Goal: Task Accomplishment & Management: Complete application form

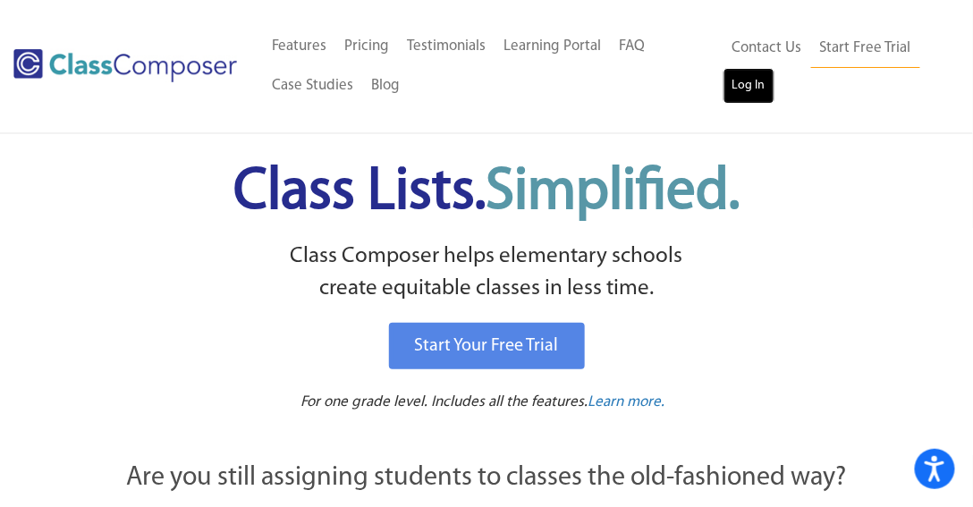
click at [740, 91] on link "Log In" at bounding box center [749, 86] width 51 height 36
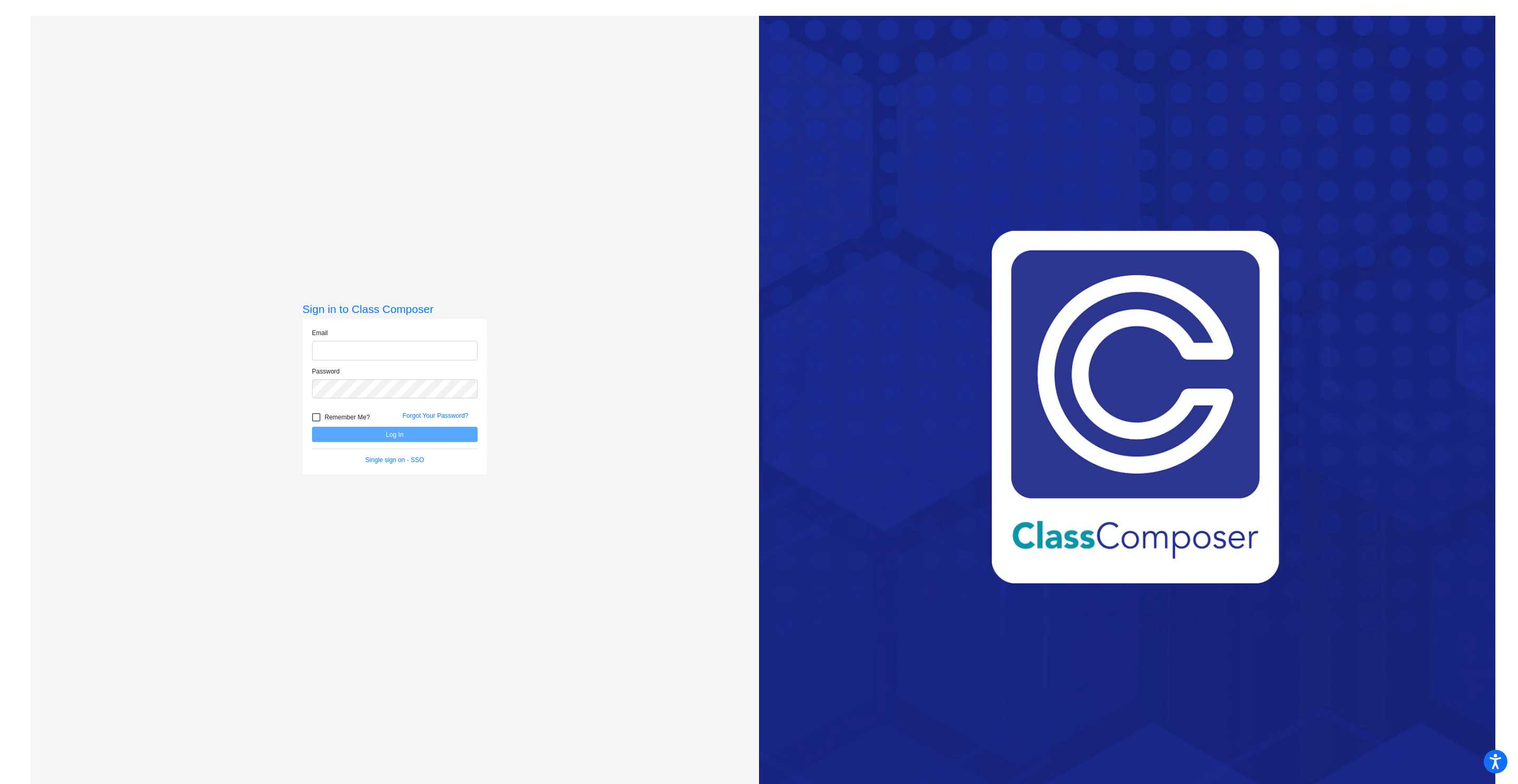
type input "melissa.moxley@leusd.k12.ca.us"
click at [404, 433] on button "Log In" at bounding box center [395, 434] width 166 height 15
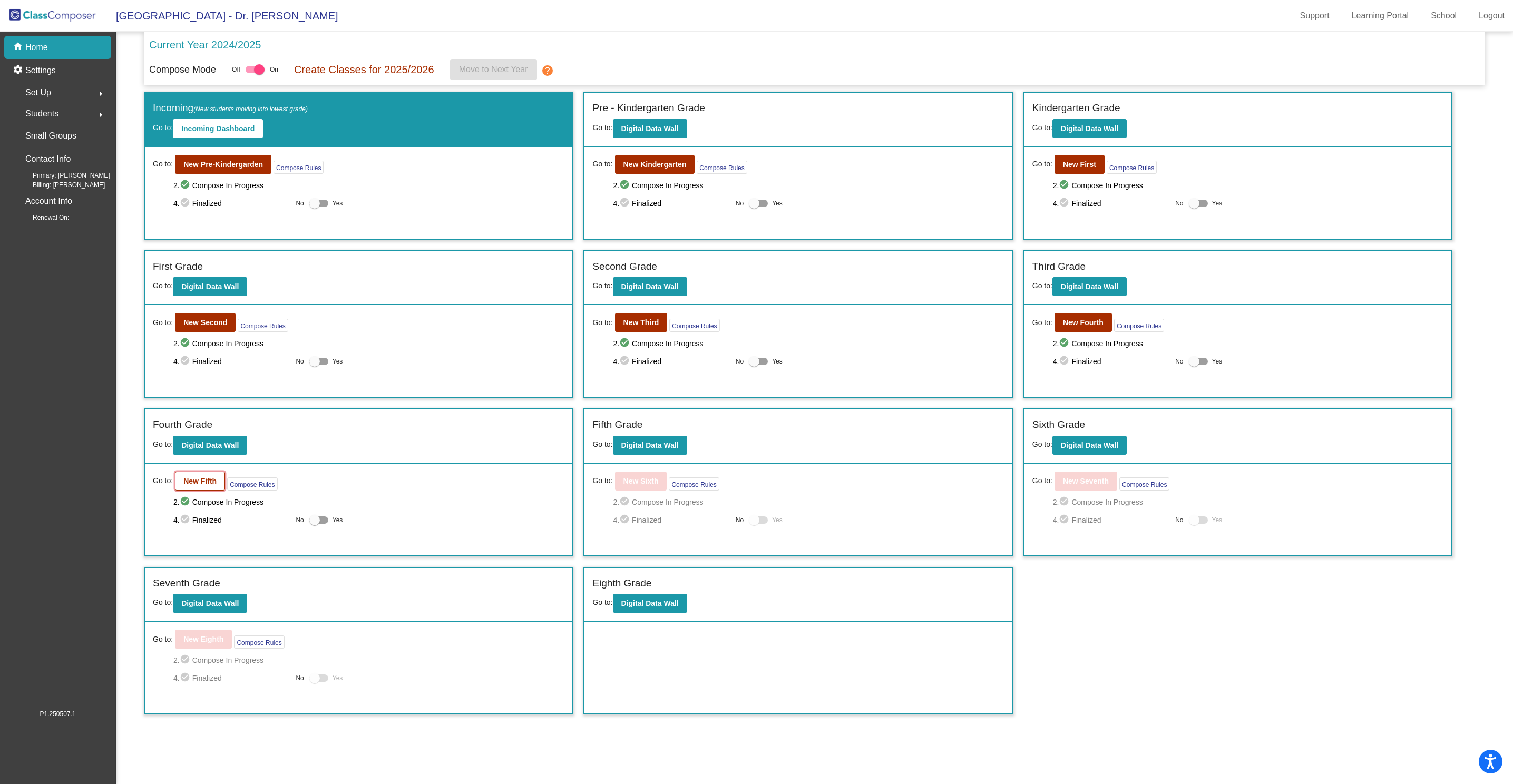
click at [203, 478] on b "New Fifth" at bounding box center [200, 481] width 33 height 8
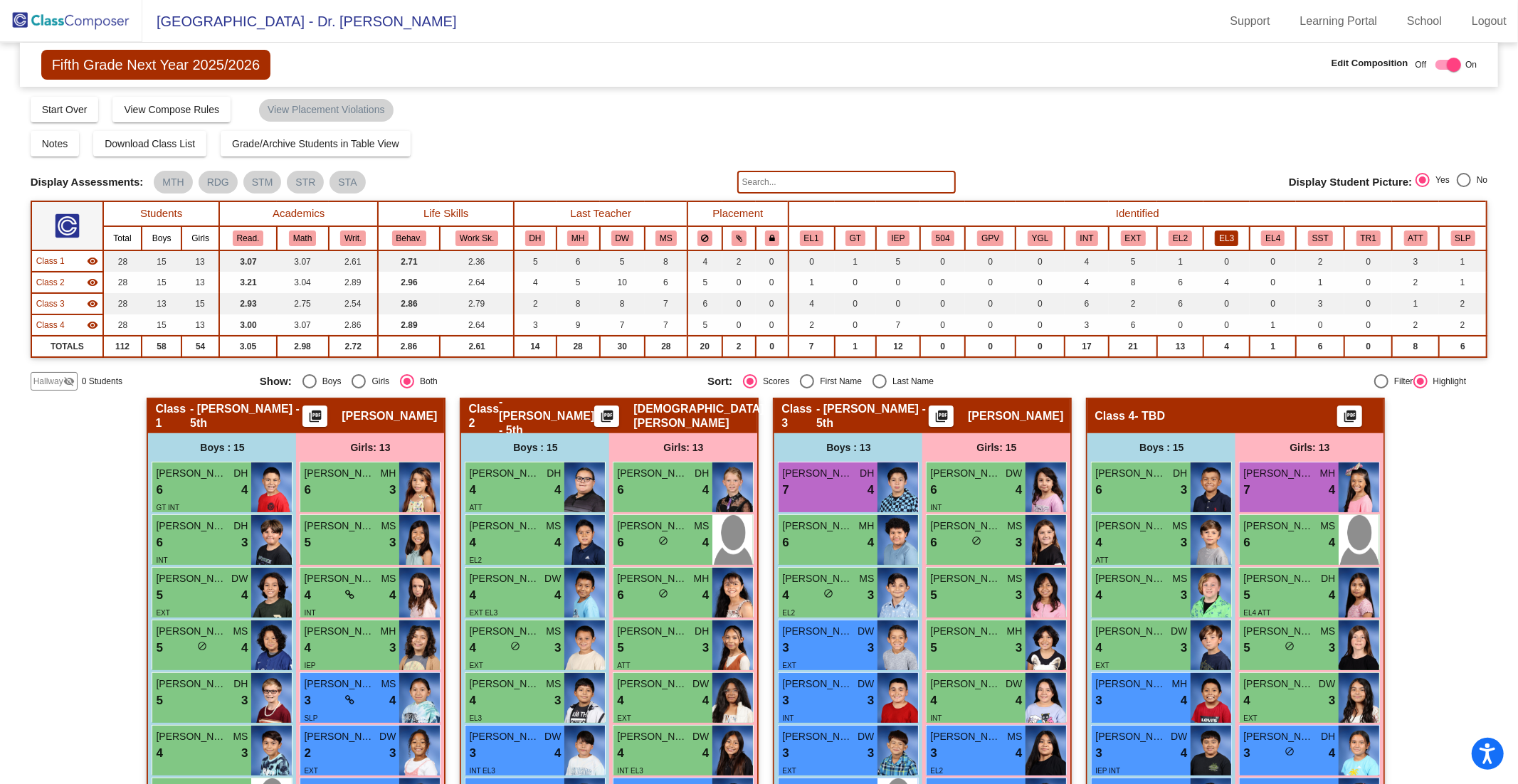
click at [1220, 231] on button "EL3" at bounding box center [1227, 239] width 24 height 16
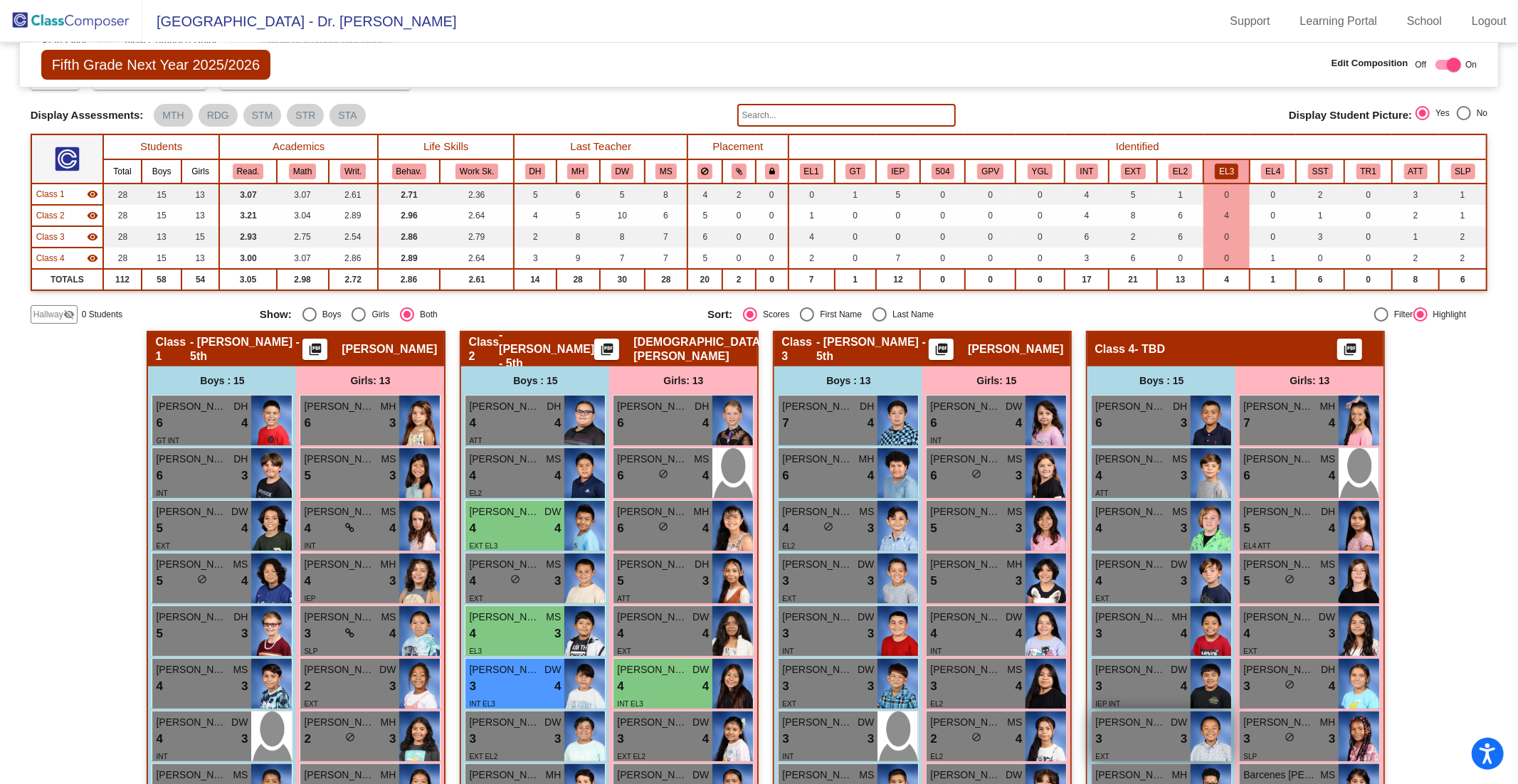
scroll to position [57, 0]
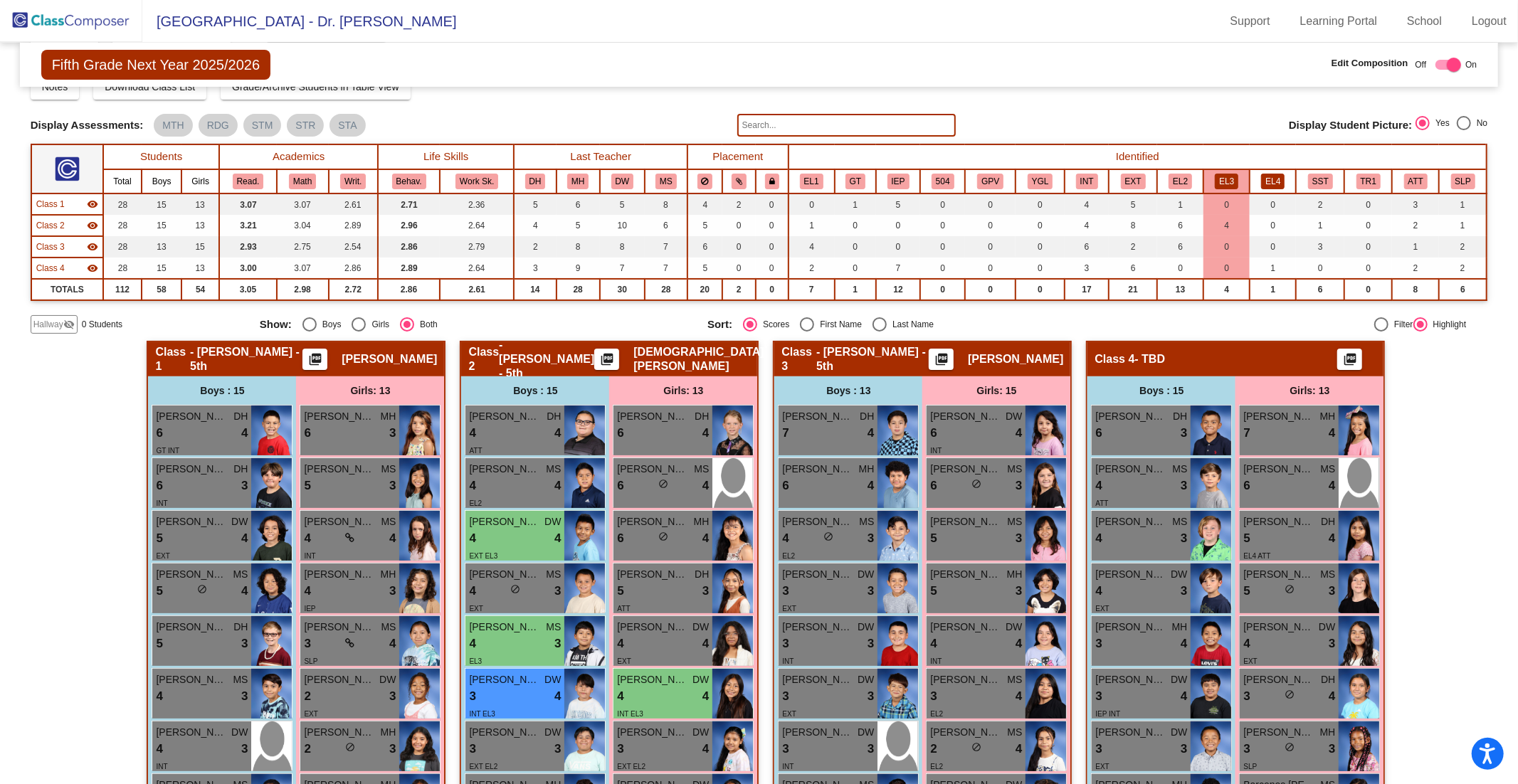
click at [1271, 173] on button "EL4" at bounding box center [1273, 181] width 24 height 16
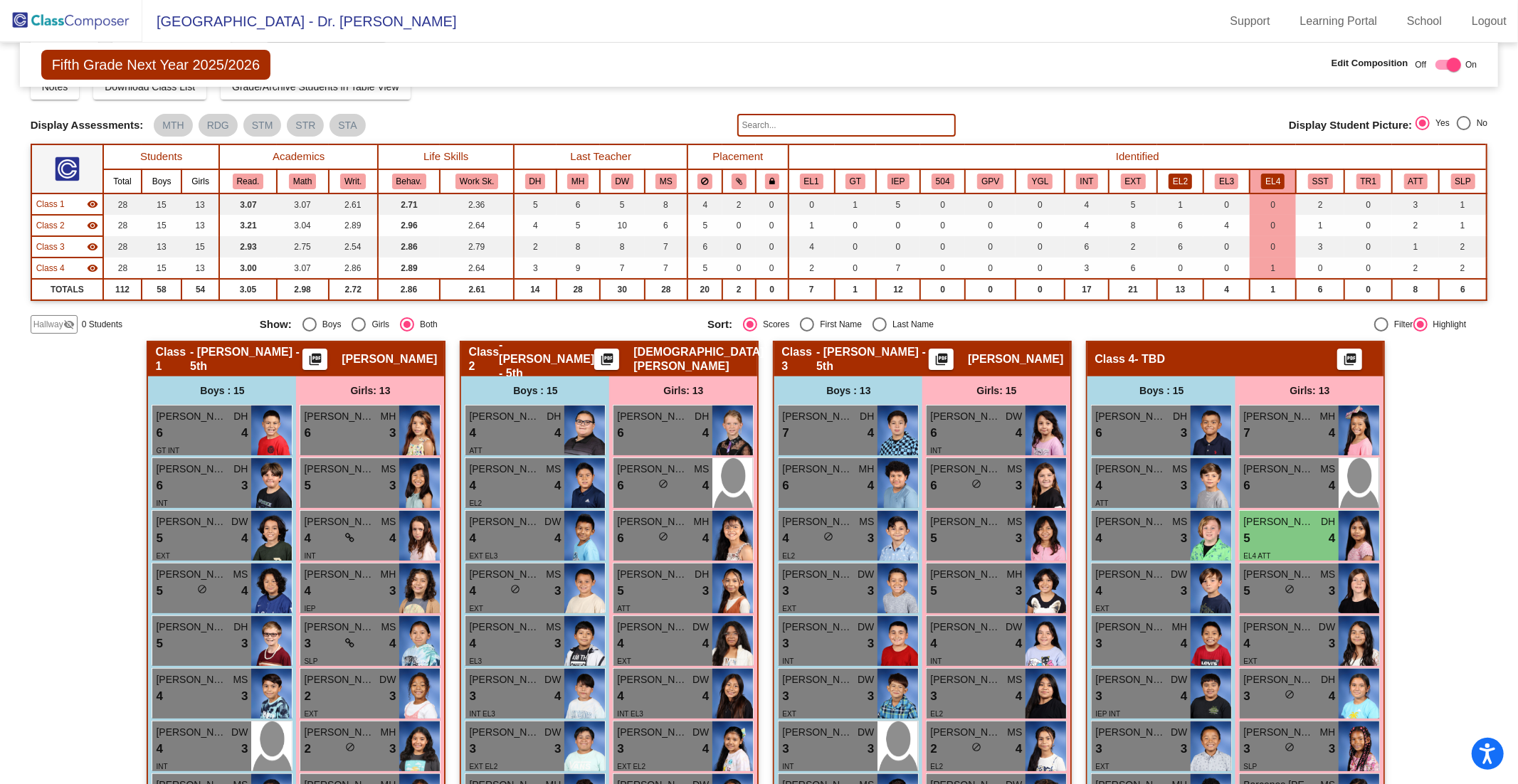
click at [1177, 179] on button "EL2" at bounding box center [1181, 181] width 24 height 16
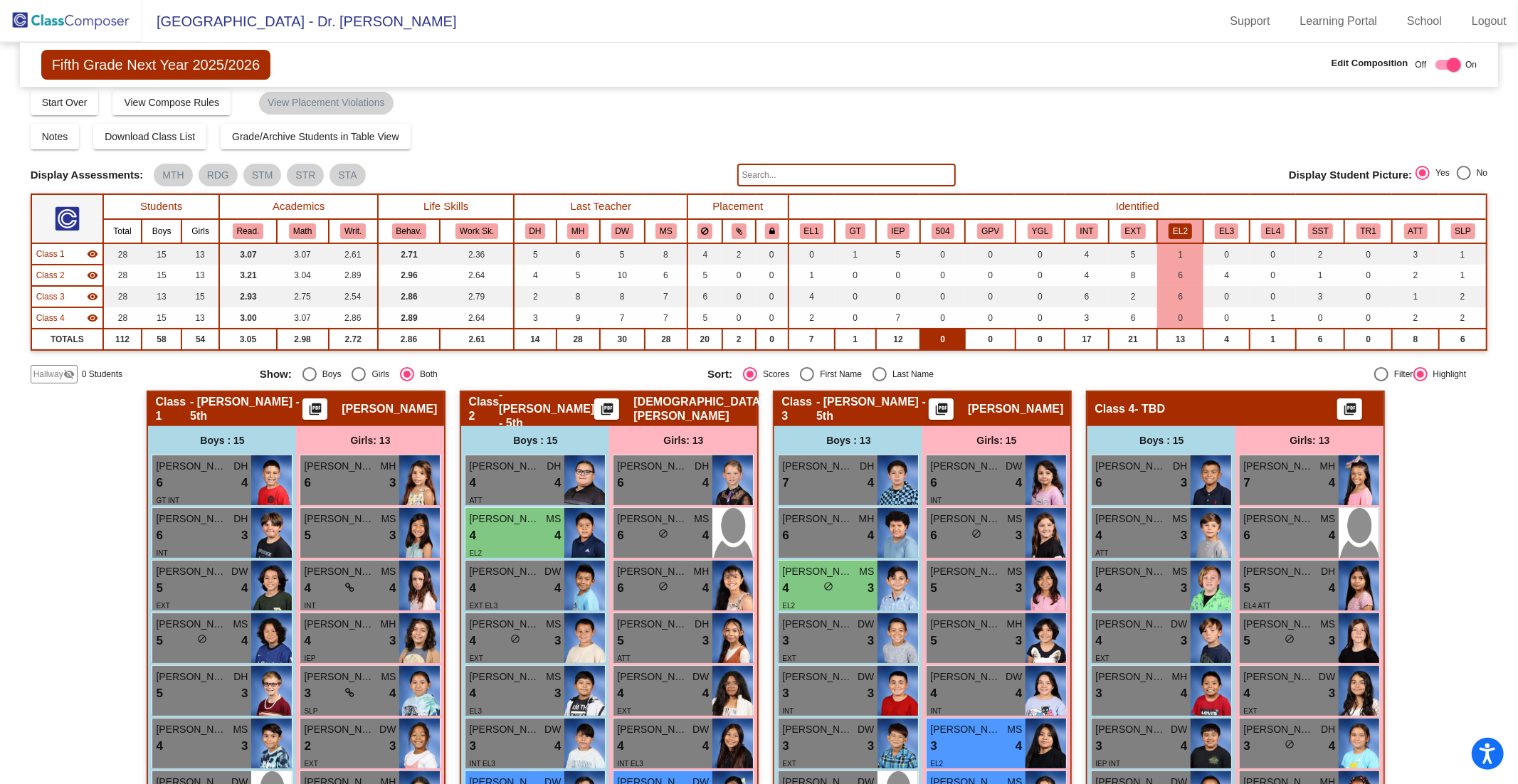
scroll to position [0, 0]
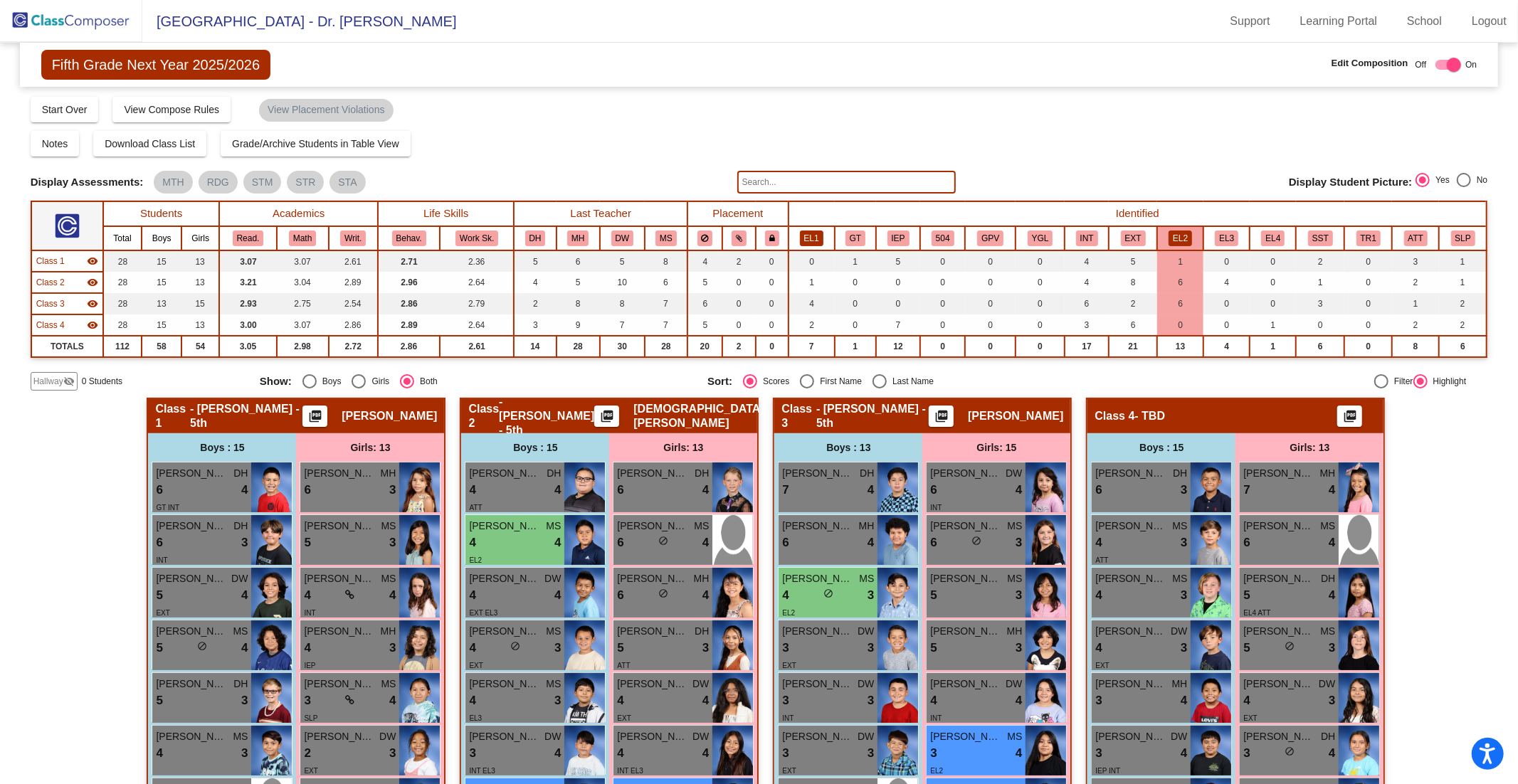
click at [816, 237] on button "EL1" at bounding box center [812, 239] width 24 height 16
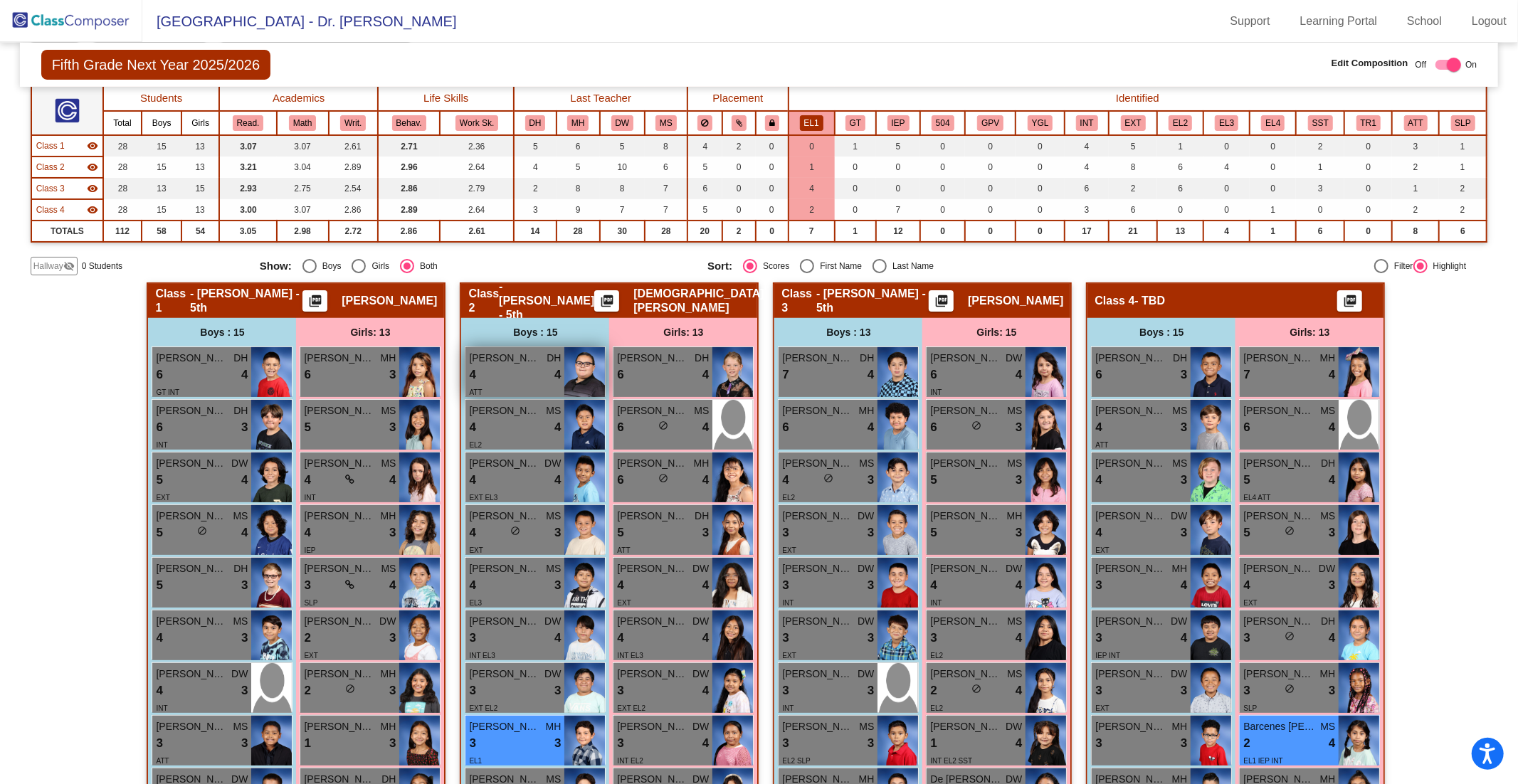
scroll to position [102, 0]
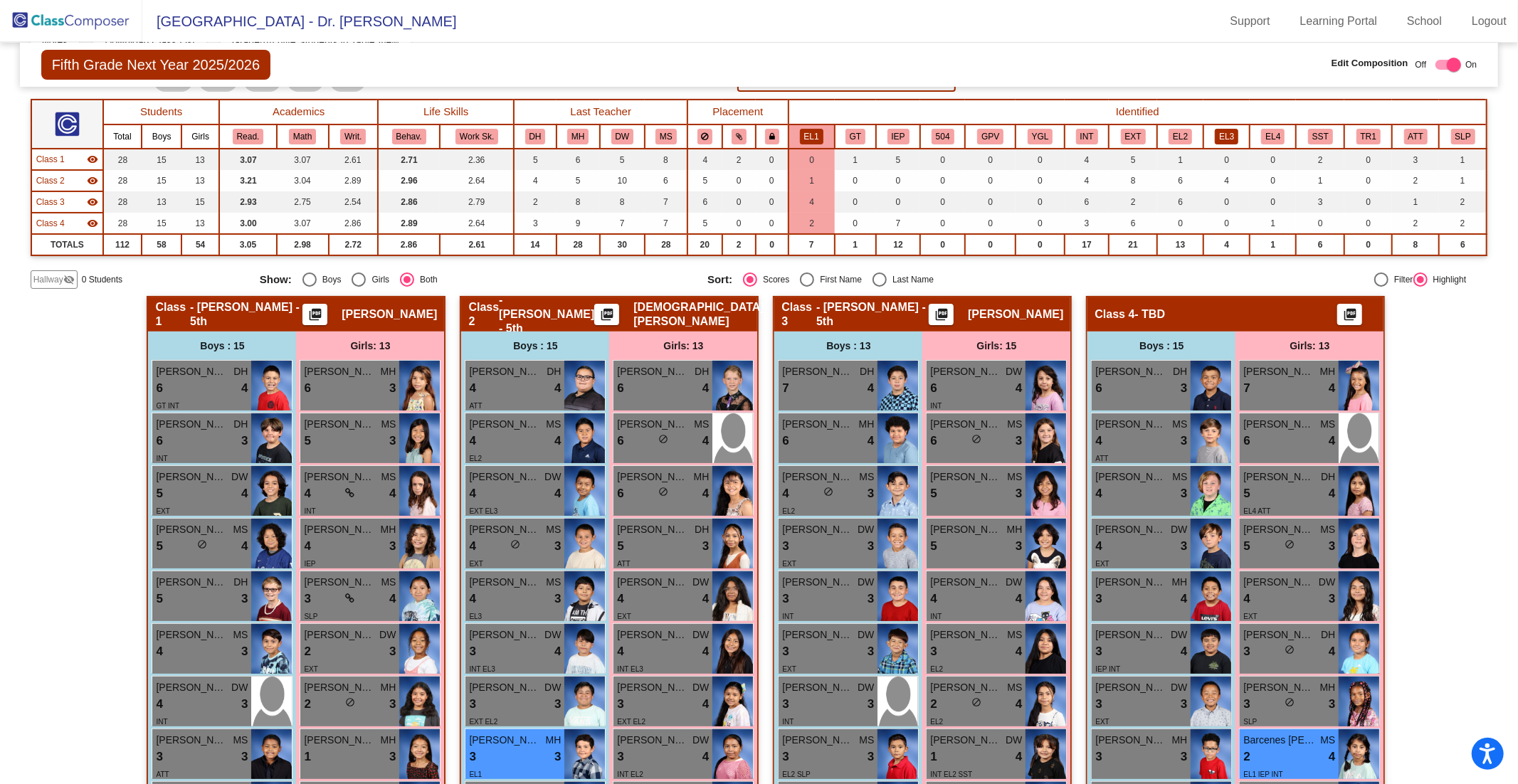
click at [1219, 133] on button "EL3" at bounding box center [1227, 137] width 24 height 16
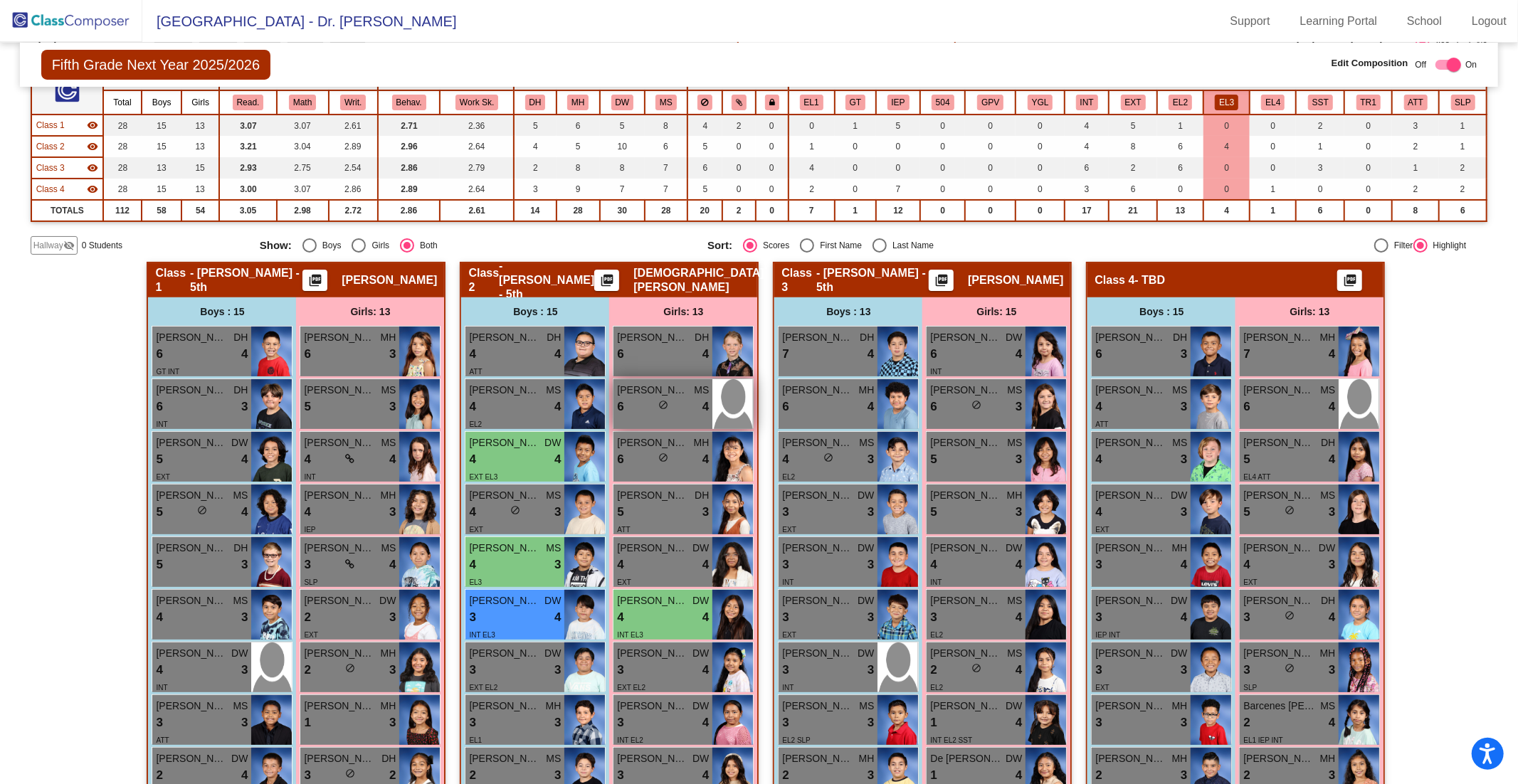
scroll to position [104, 0]
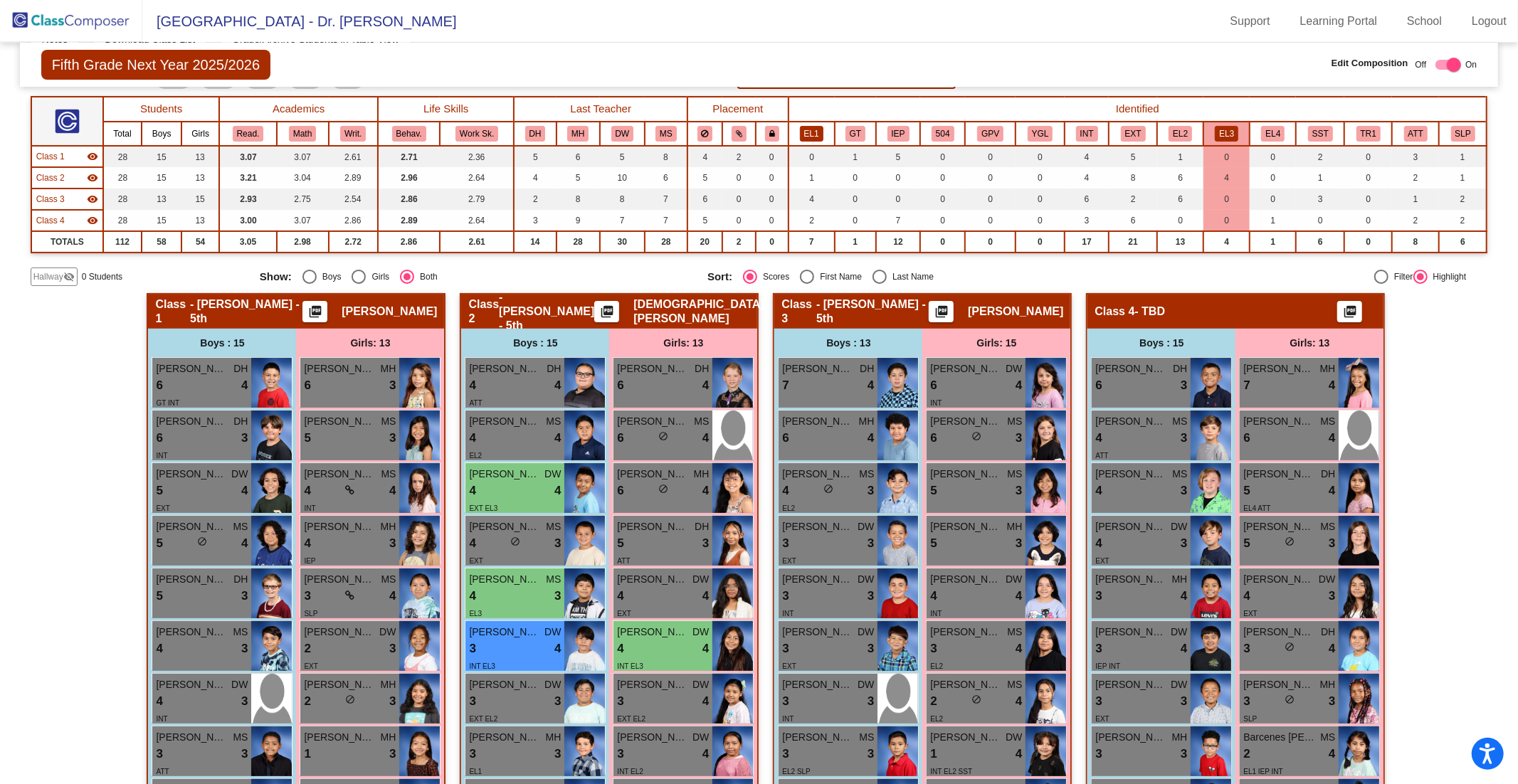
click at [812, 136] on button "EL1" at bounding box center [812, 134] width 24 height 16
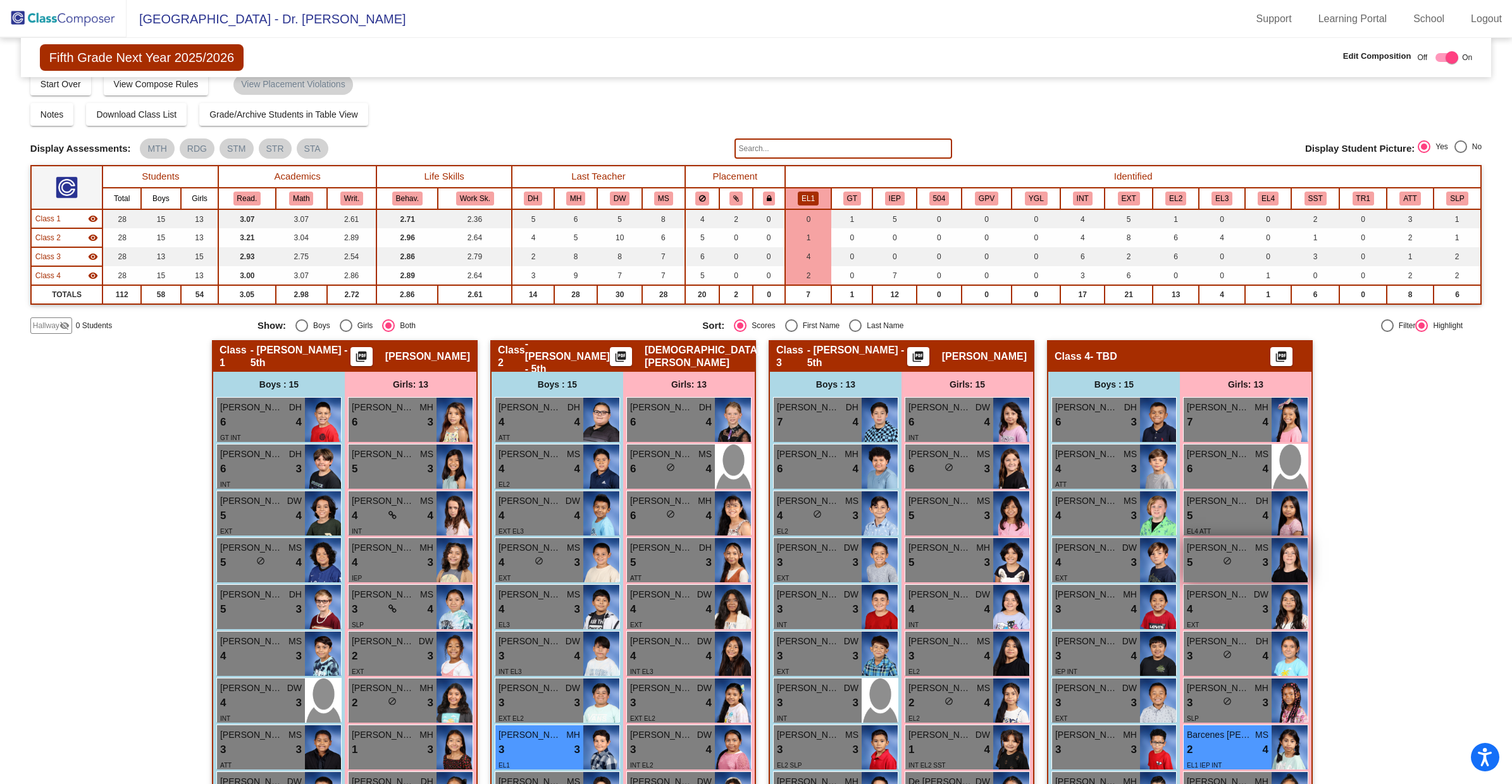
scroll to position [13, 0]
click at [1257, 194] on button "EL4" at bounding box center [1268, 199] width 21 height 14
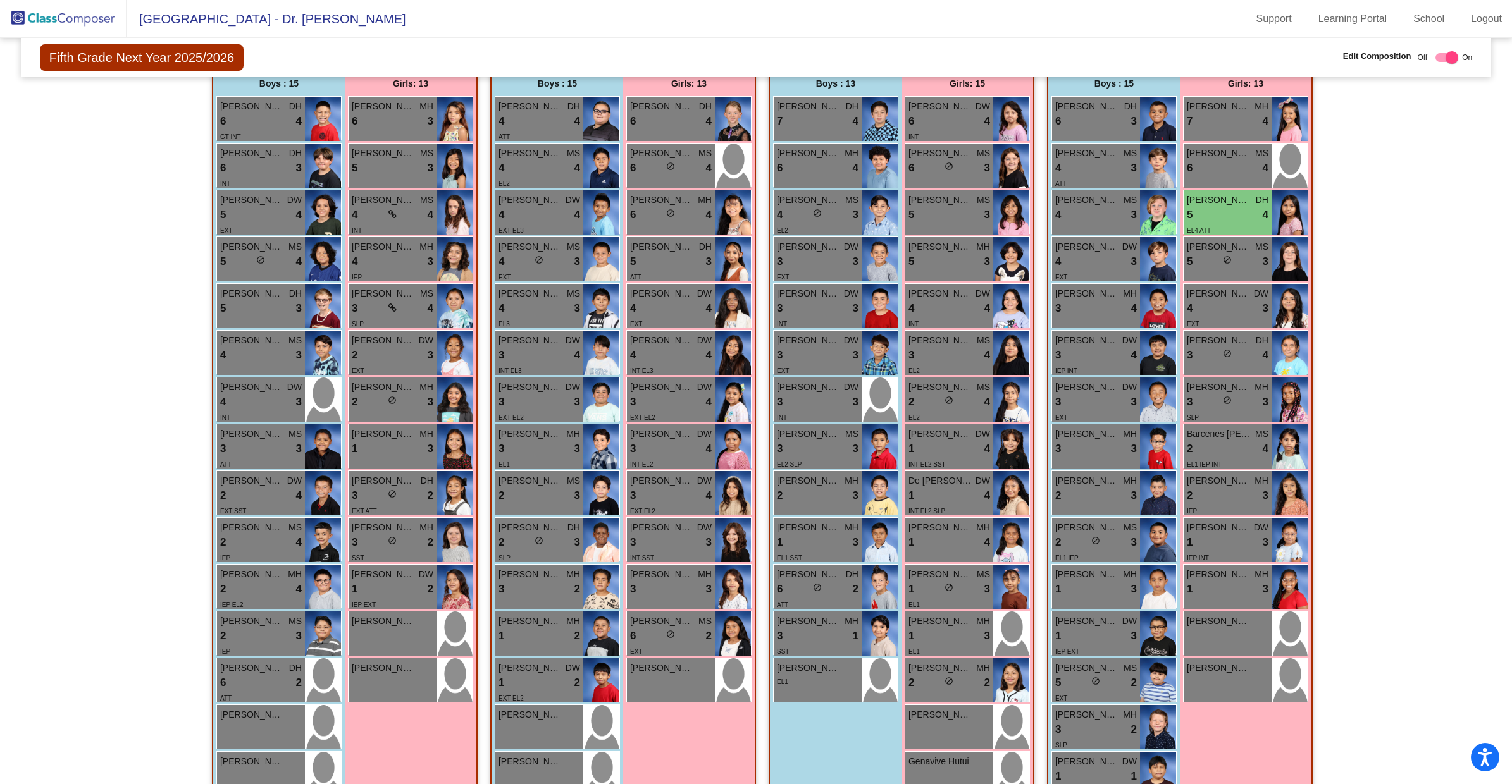
scroll to position [206, 0]
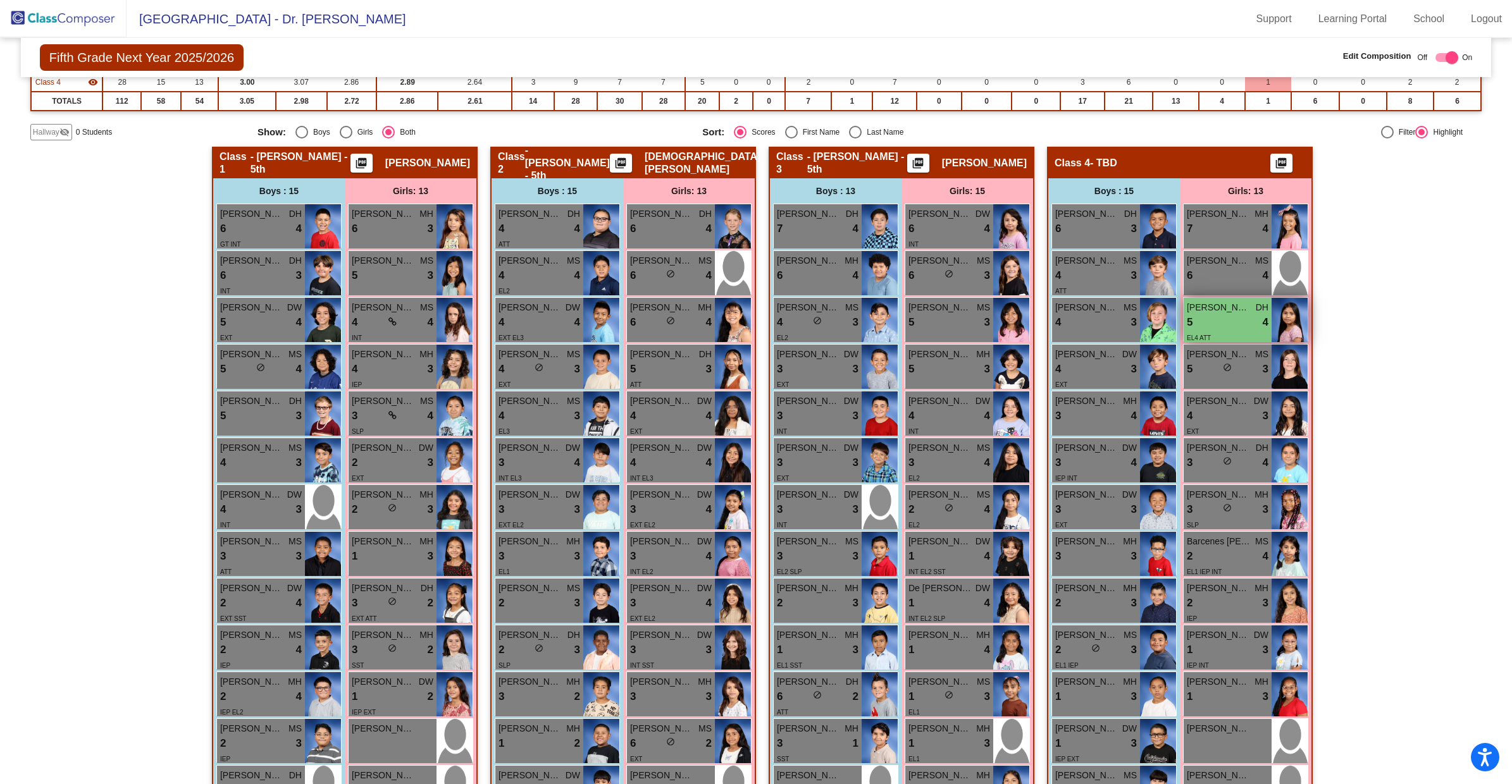
click at [1210, 327] on div "5 lock do_not_disturb_alt 4" at bounding box center [1227, 322] width 81 height 16
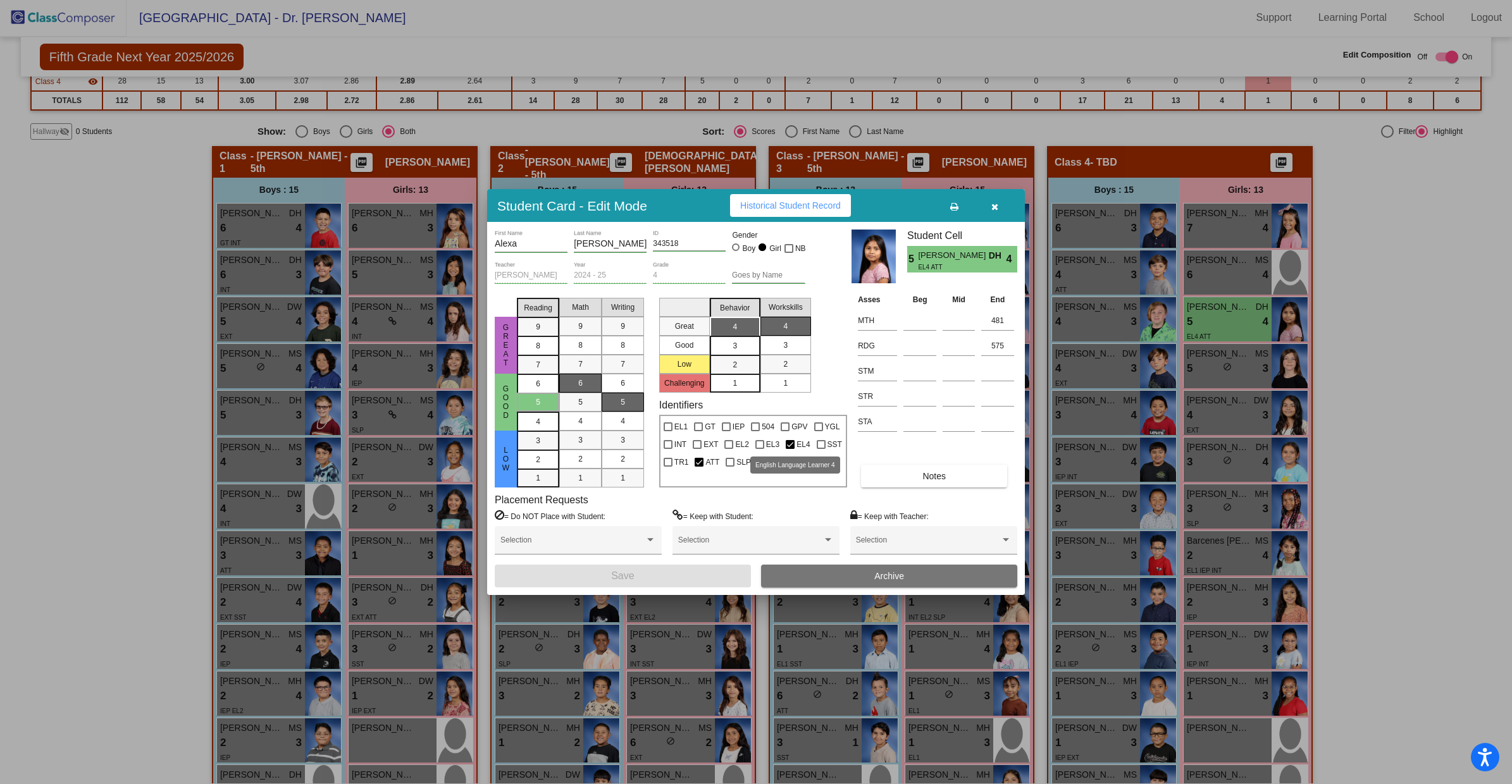
click at [789, 445] on div at bounding box center [790, 445] width 9 height 9
click at [789, 449] on input "EL4" at bounding box center [789, 449] width 1 height 1
checkbox input "false"
click at [927, 476] on span "Notes" at bounding box center [934, 476] width 23 height 10
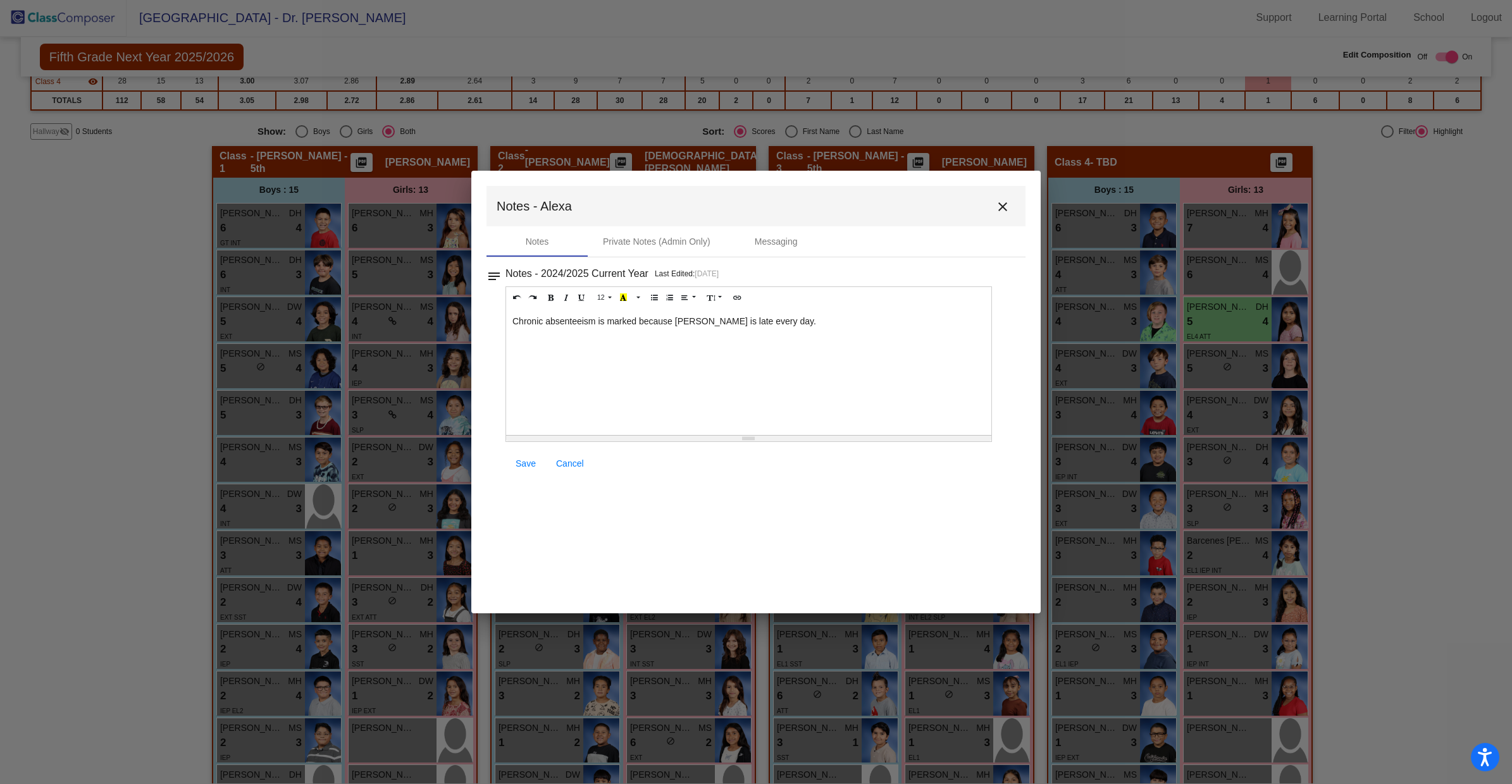
click at [815, 323] on div "Chronic absenteeism is marked because Alexa is late every day." at bounding box center [749, 371] width 485 height 127
click at [528, 464] on span "Save" at bounding box center [525, 463] width 21 height 10
click at [528, 464] on span "Save" at bounding box center [525, 463] width 21 height 10
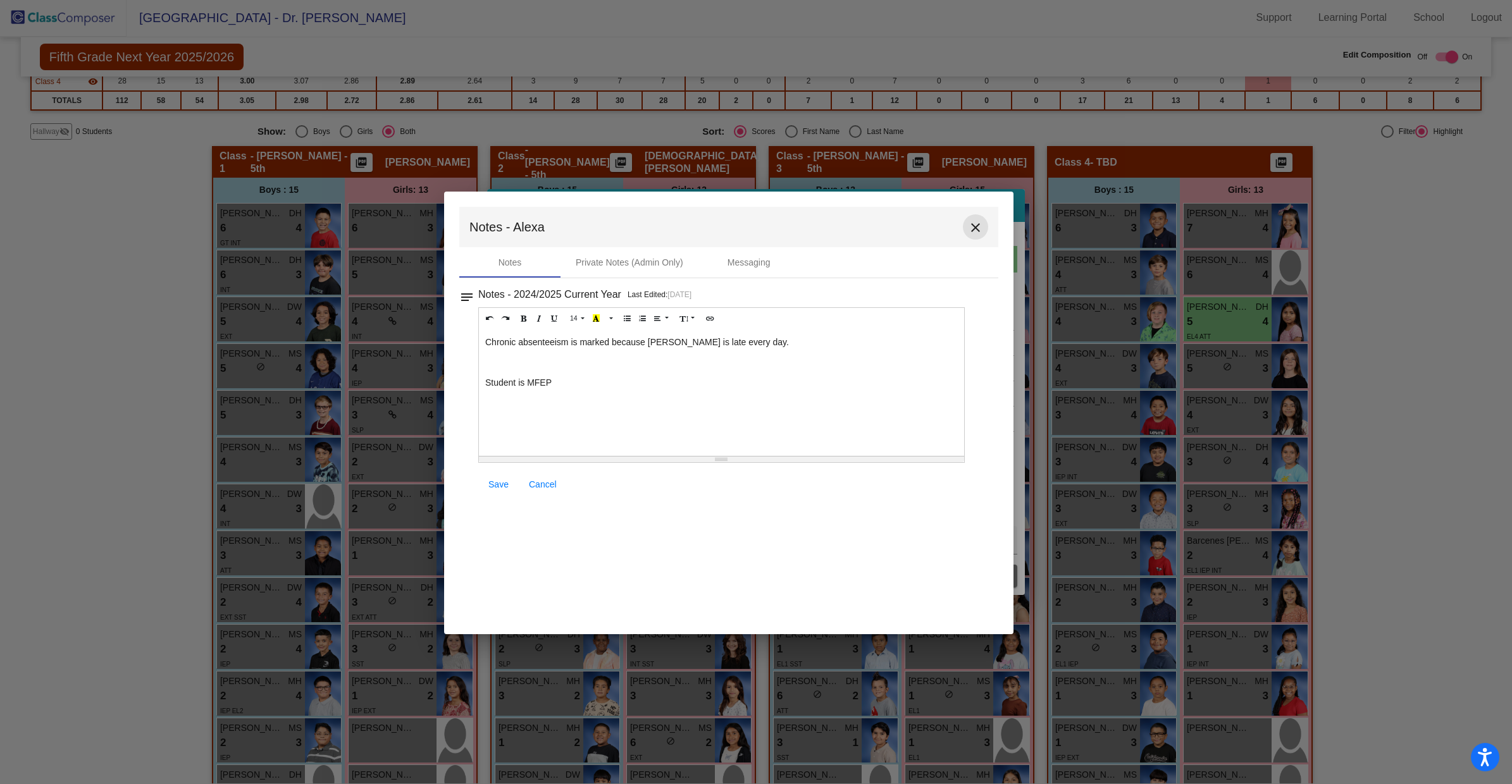
drag, startPoint x: 1005, startPoint y: 208, endPoint x: 732, endPoint y: 532, distance: 423.7
click at [967, 235] on mat-icon "close" at bounding box center [975, 227] width 15 height 15
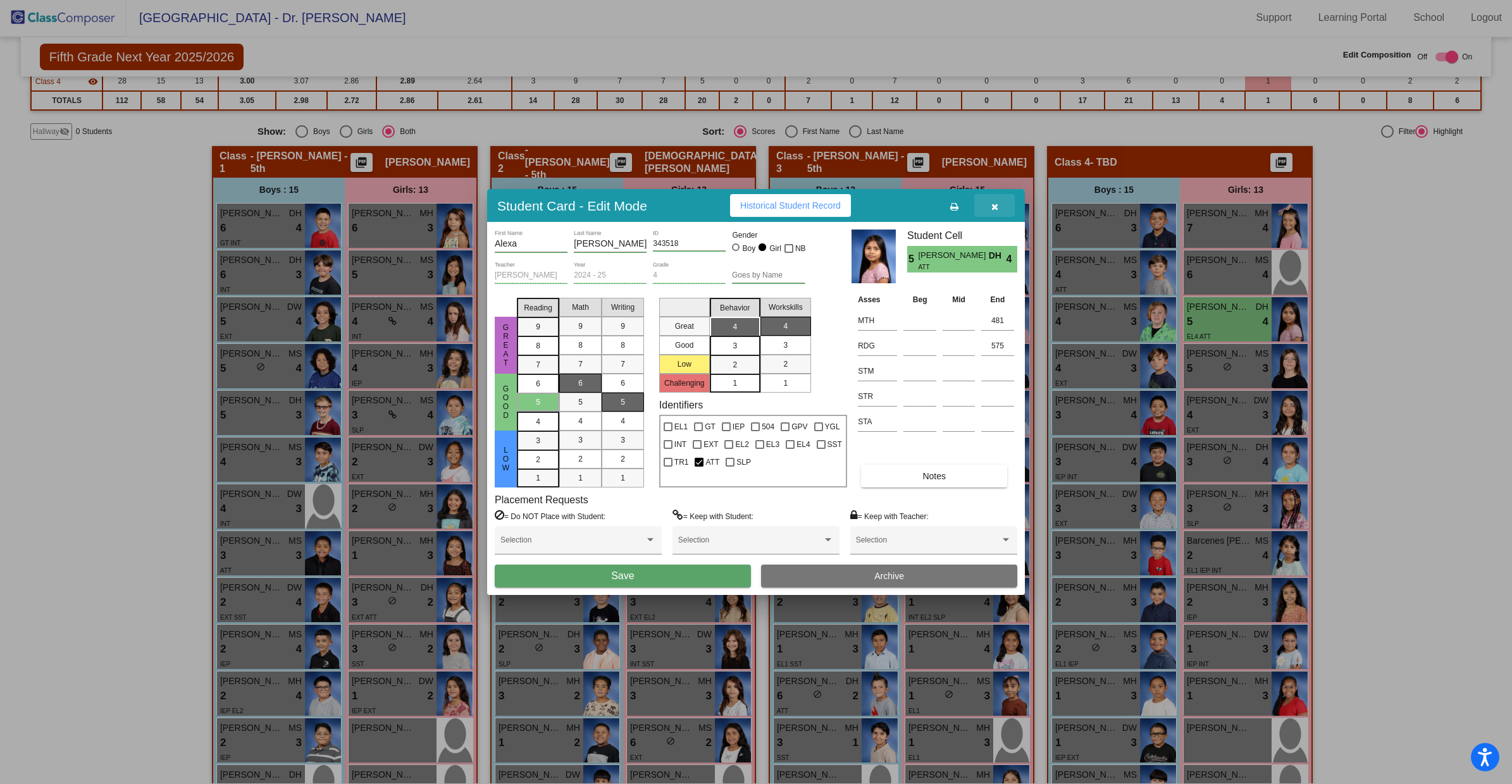
click at [997, 205] on icon "button" at bounding box center [995, 206] width 7 height 9
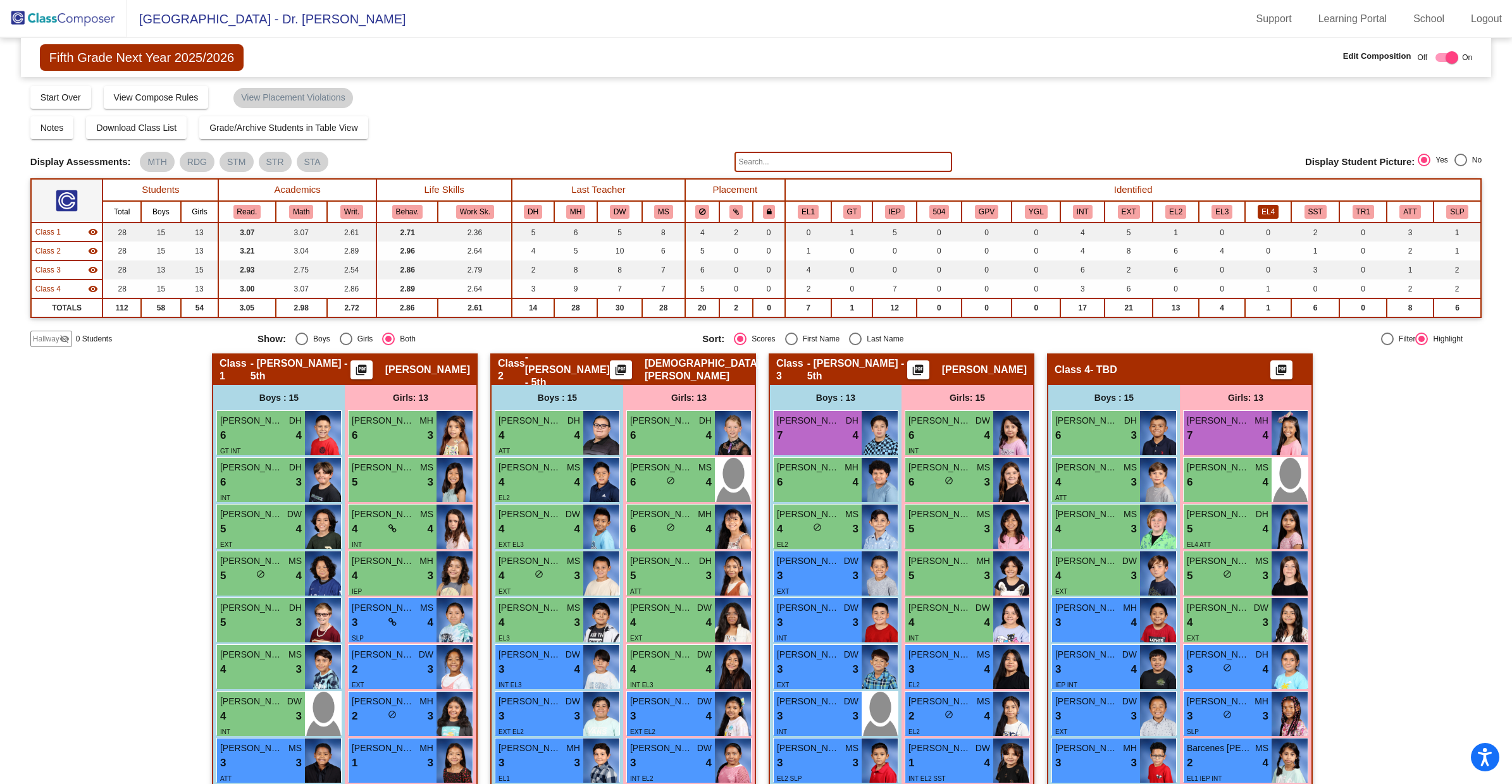
click at [1260, 206] on button "EL4" at bounding box center [1268, 212] width 21 height 14
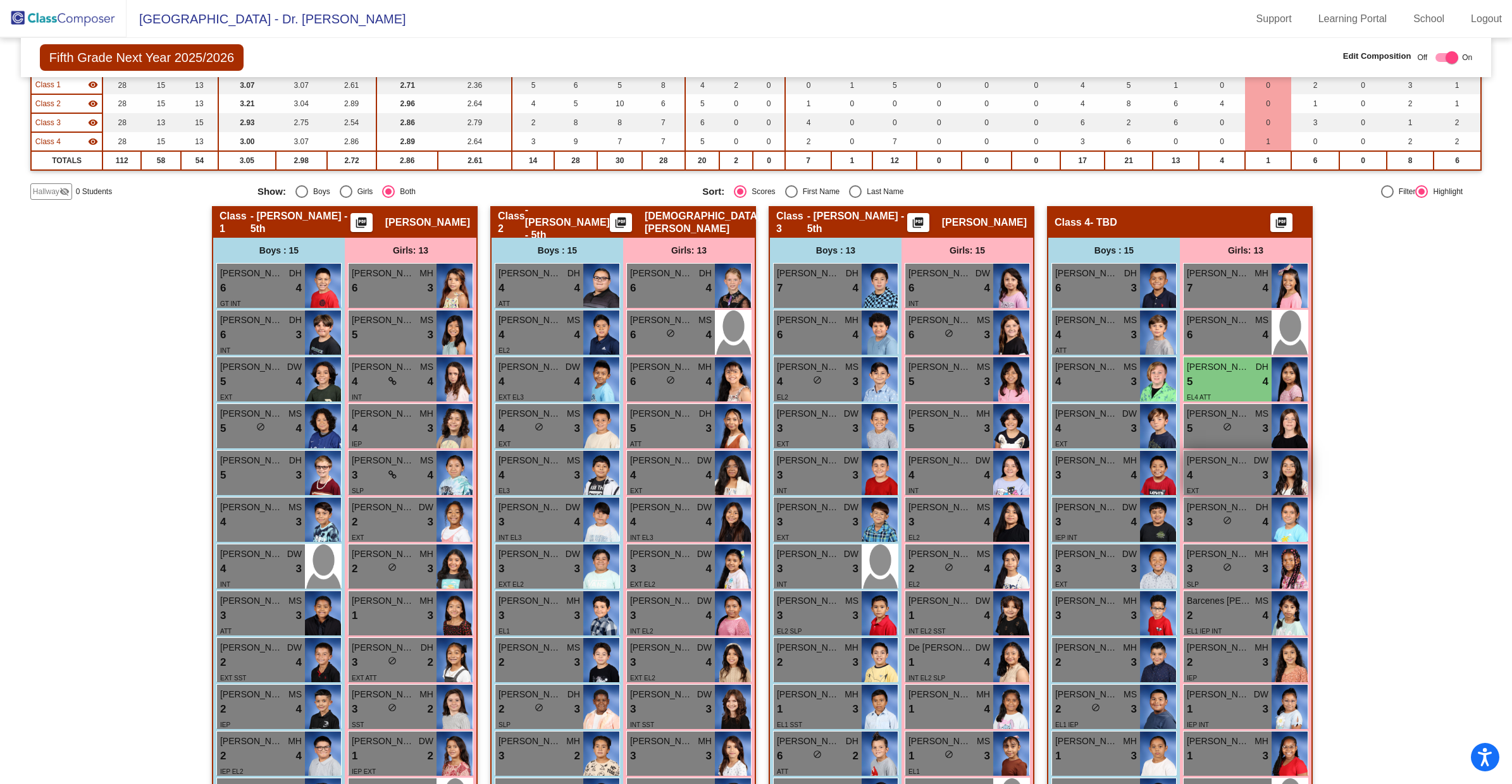
scroll to position [128, 0]
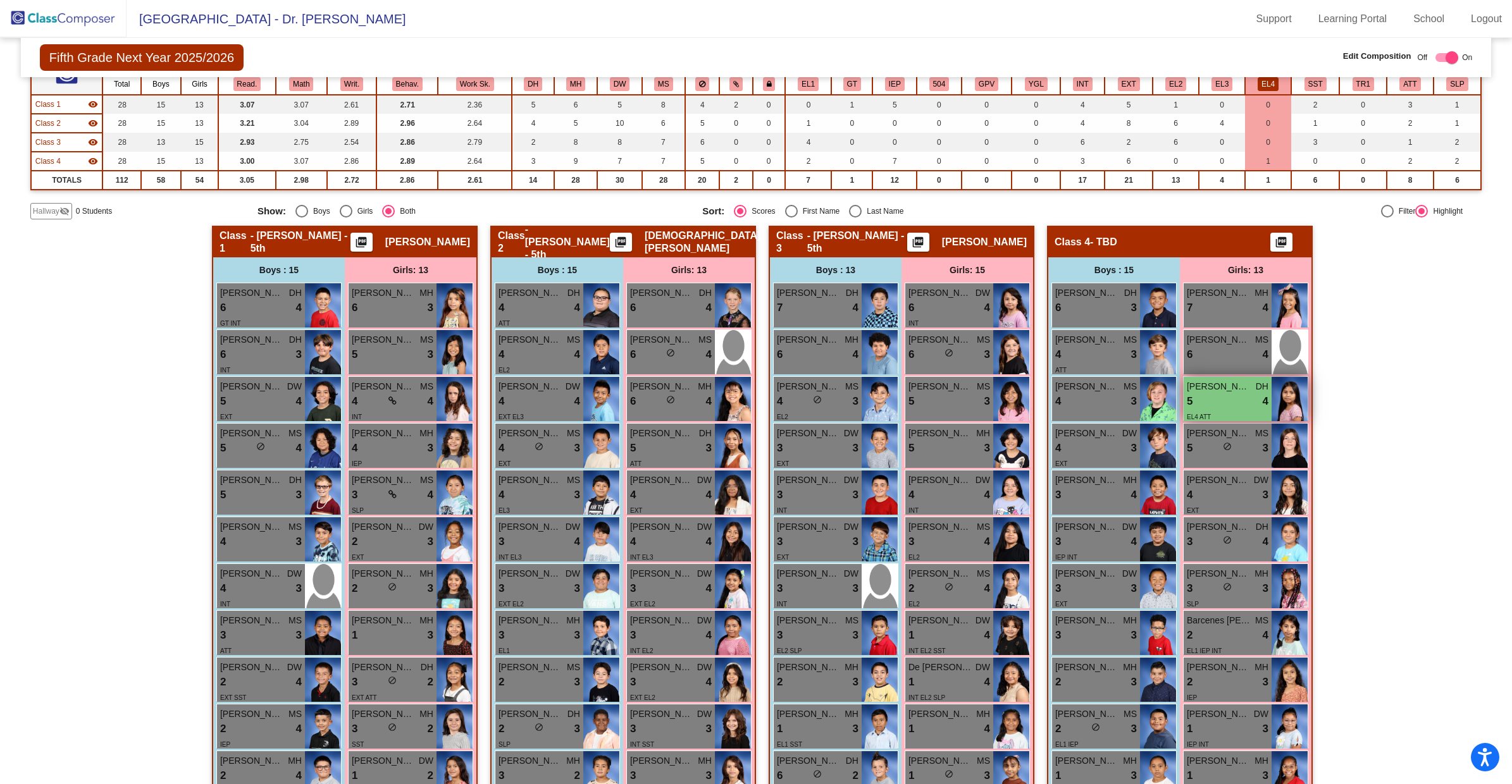
click at [1219, 404] on div "5 lock do_not_disturb_alt 4" at bounding box center [1227, 401] width 81 height 16
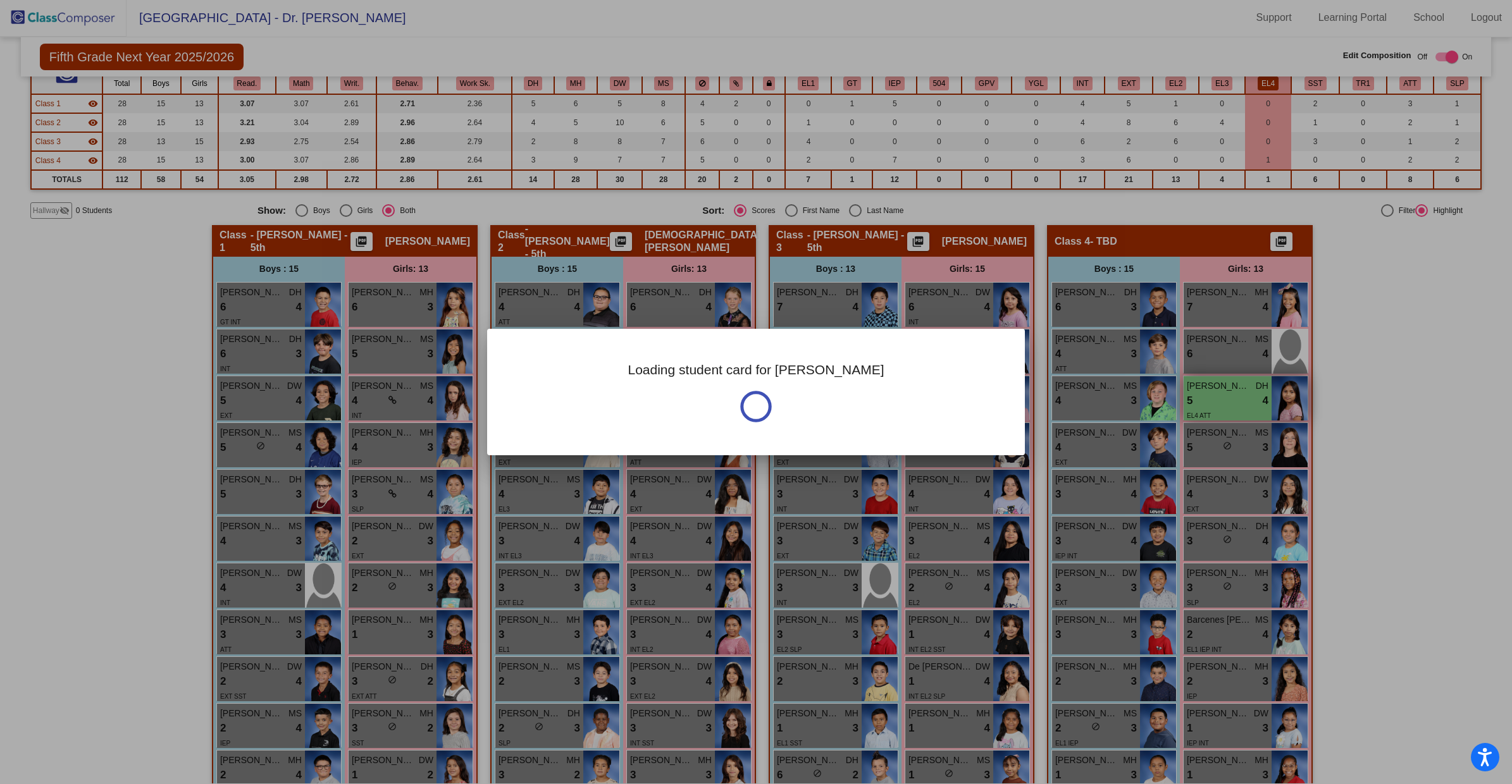
scroll to position [0, 0]
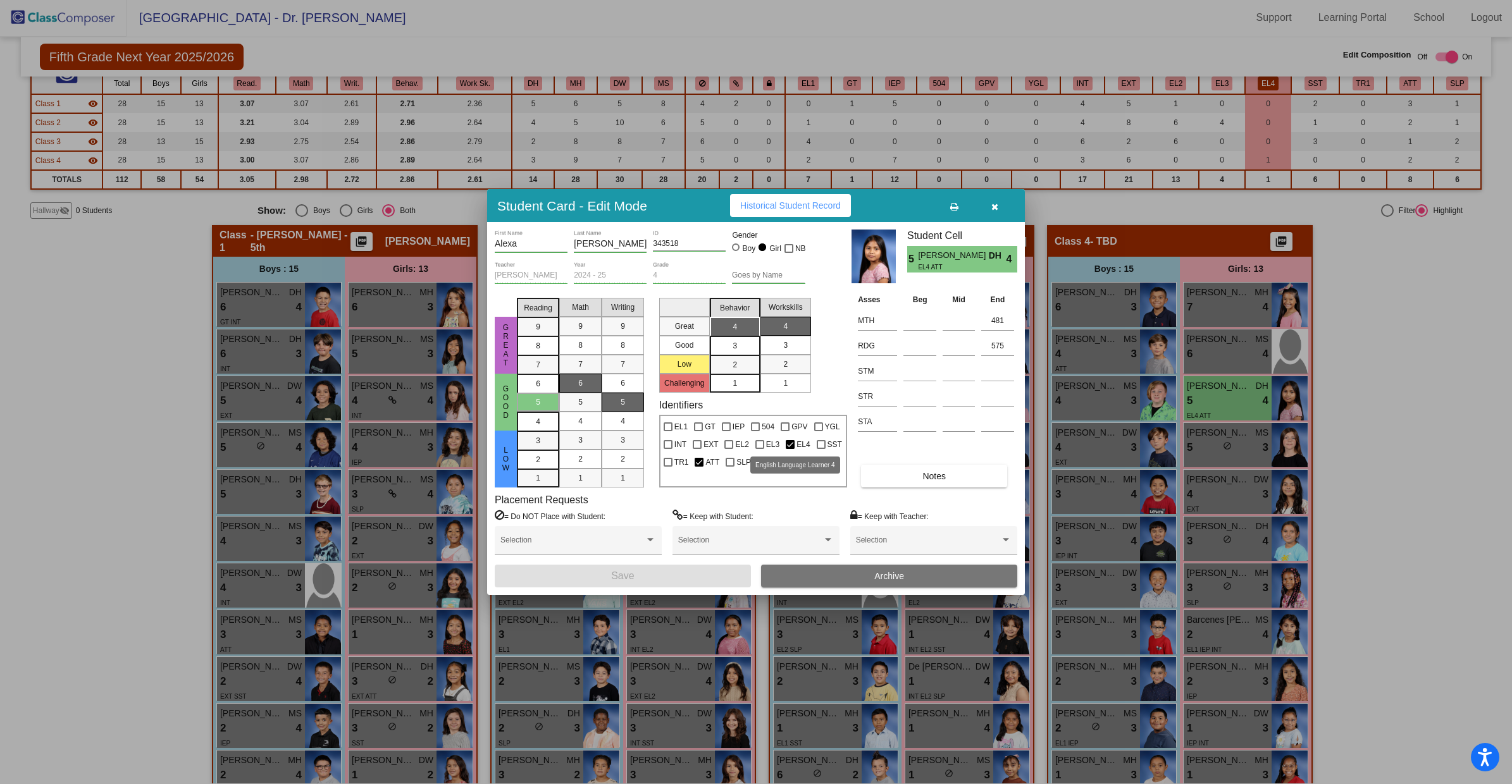
click at [788, 441] on div at bounding box center [790, 445] width 9 height 9
click at [789, 449] on input "EL4" at bounding box center [789, 449] width 1 height 1
checkbox input "false"
click at [692, 575] on button "Save" at bounding box center [622, 576] width 256 height 23
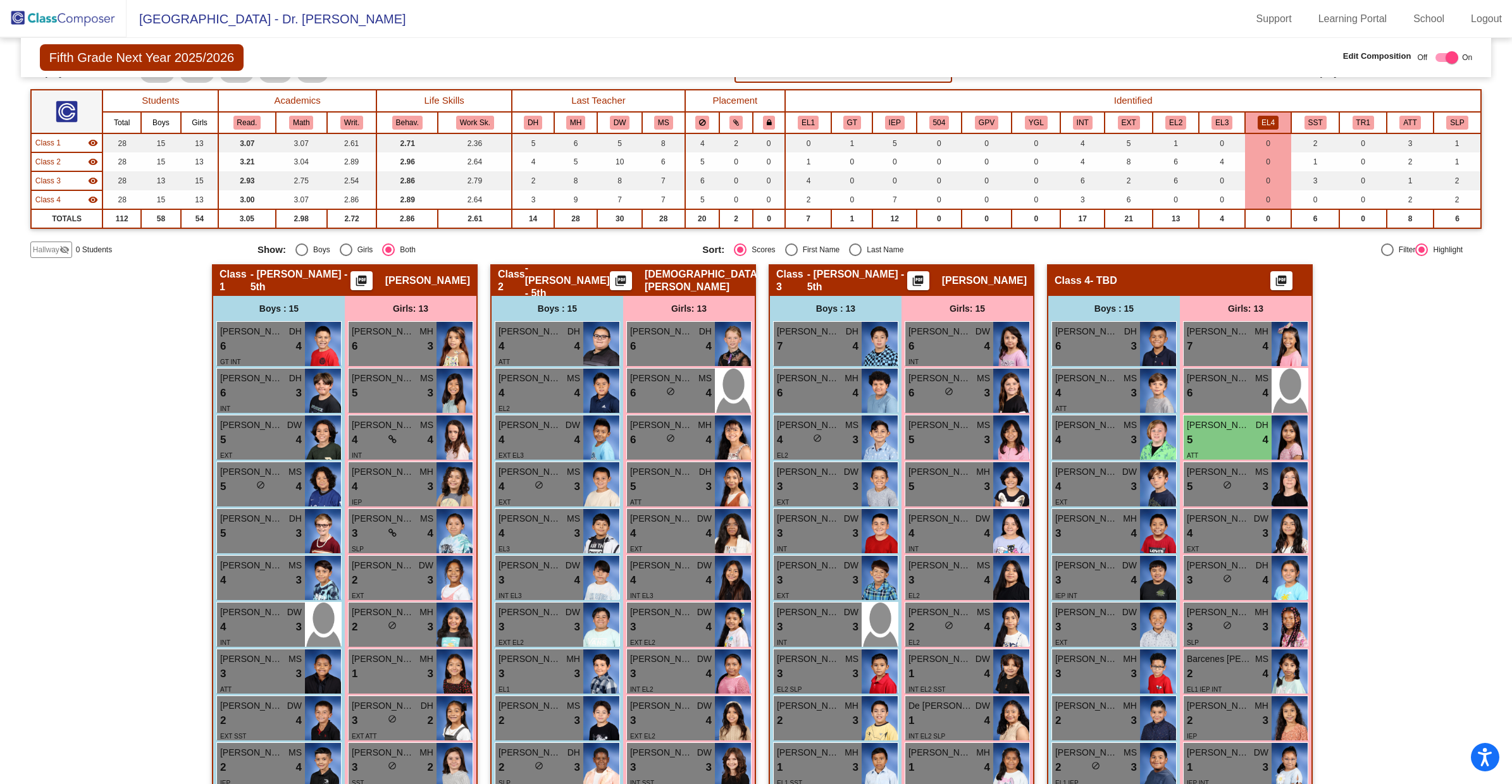
scroll to position [29, 0]
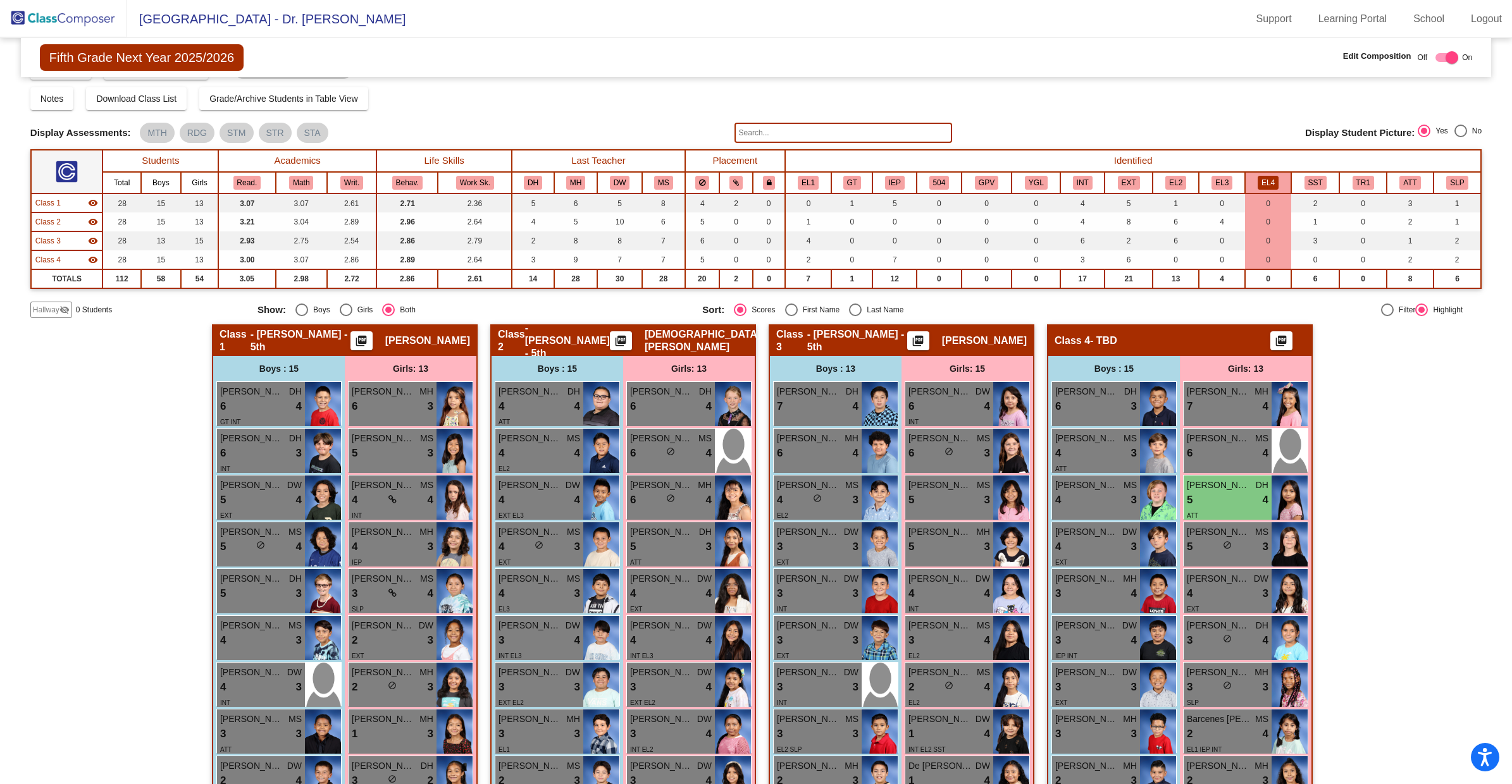
click at [1260, 177] on button "EL4" at bounding box center [1268, 183] width 21 height 14
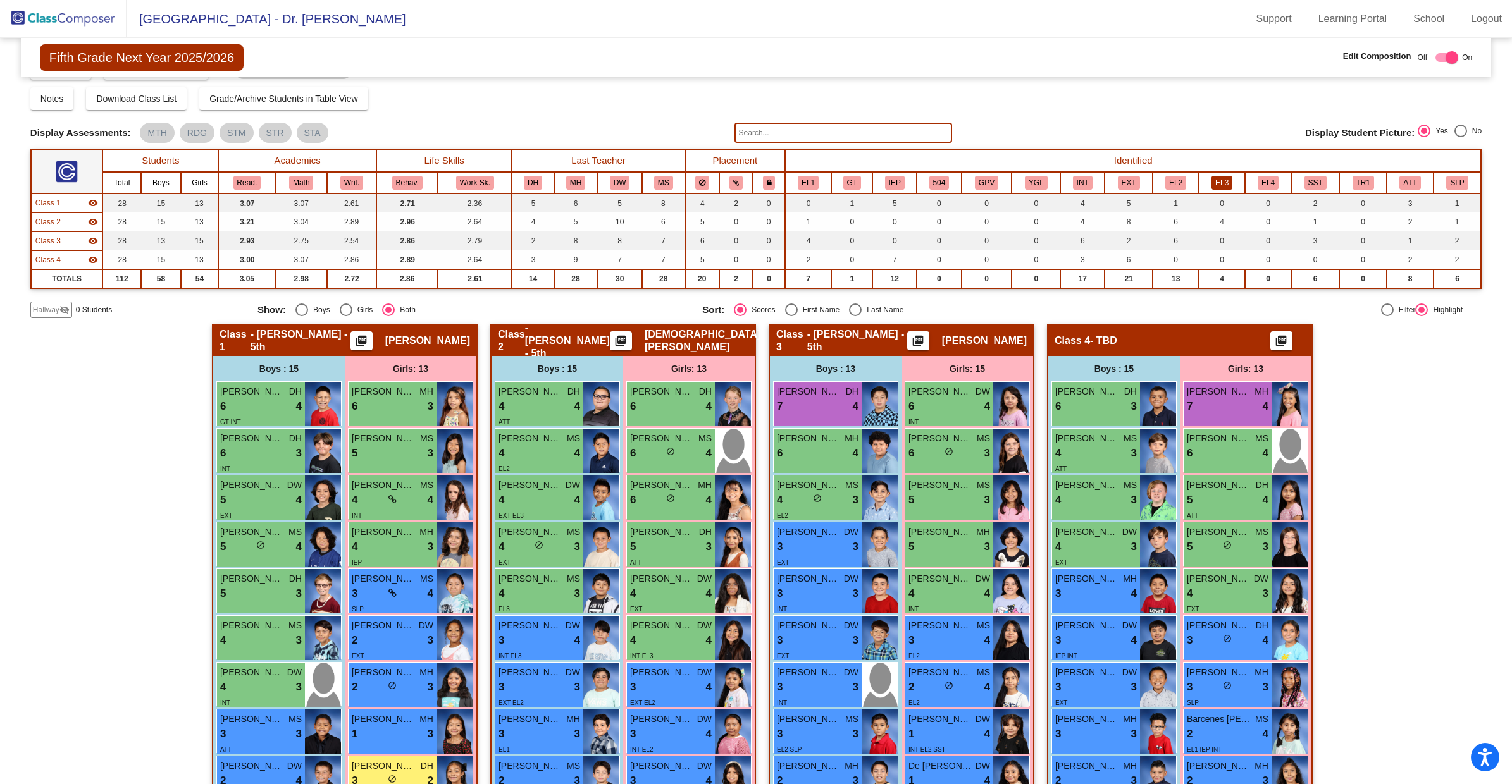
click at [1216, 183] on button "EL3" at bounding box center [1222, 183] width 21 height 14
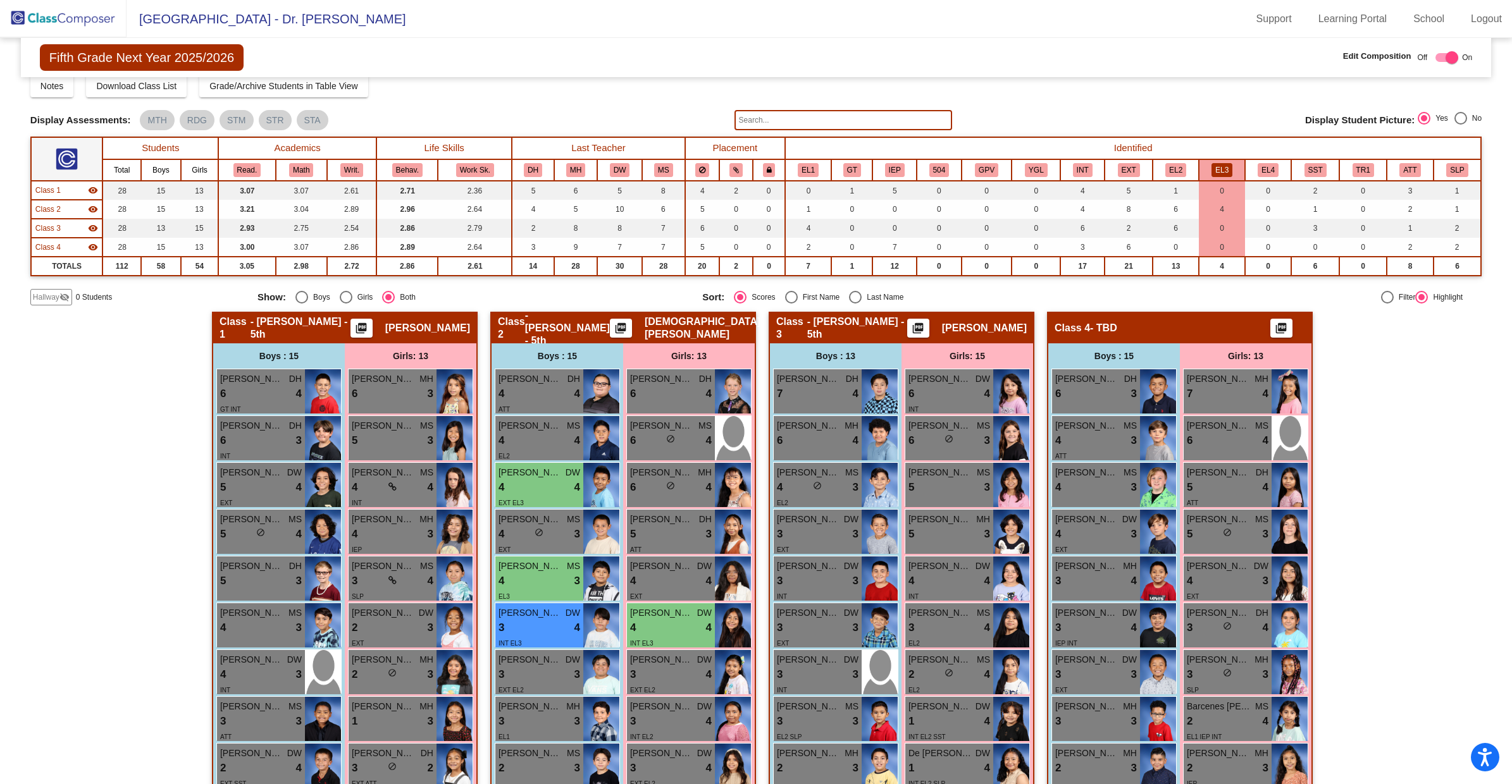
scroll to position [0, 0]
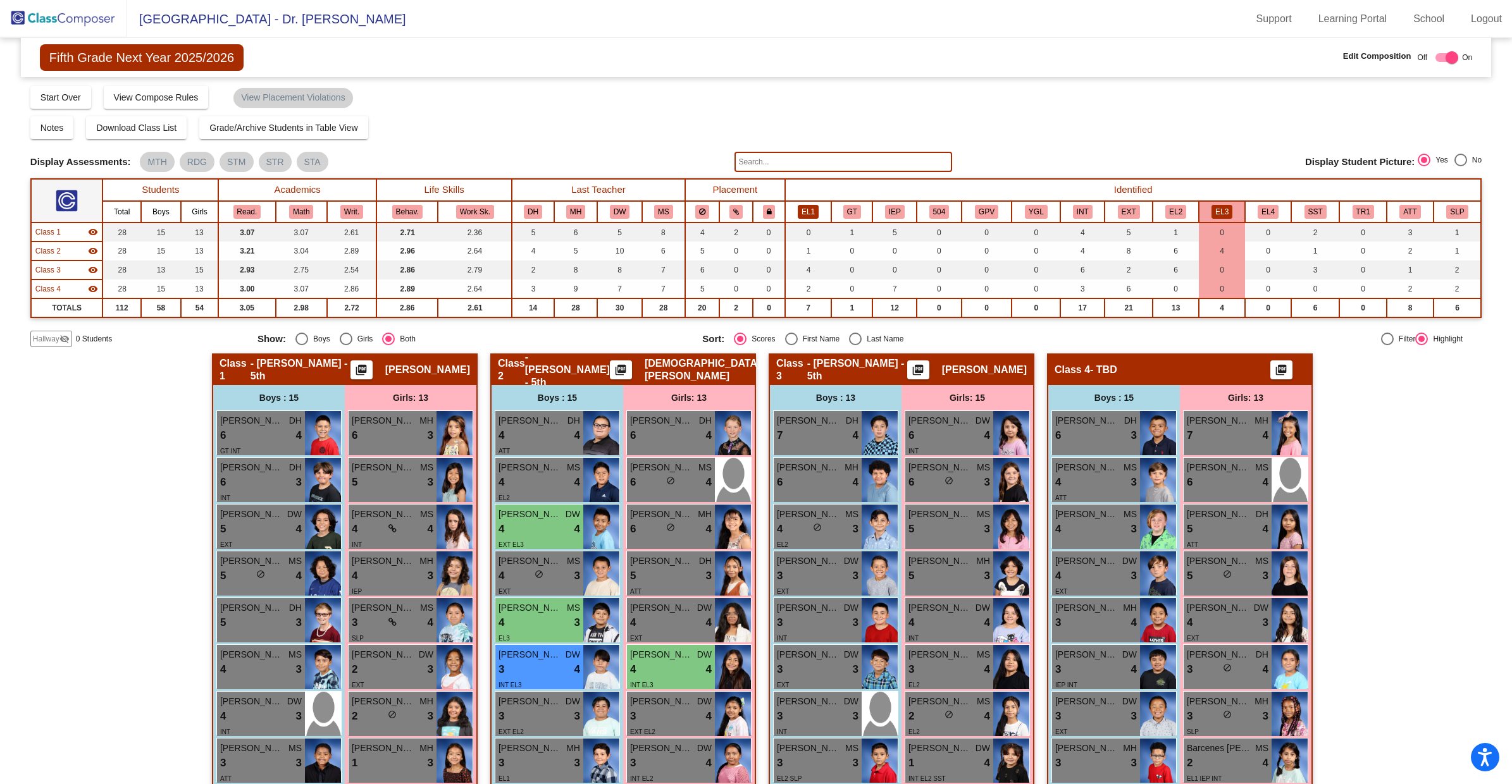
click at [810, 208] on button "EL1" at bounding box center [808, 212] width 21 height 14
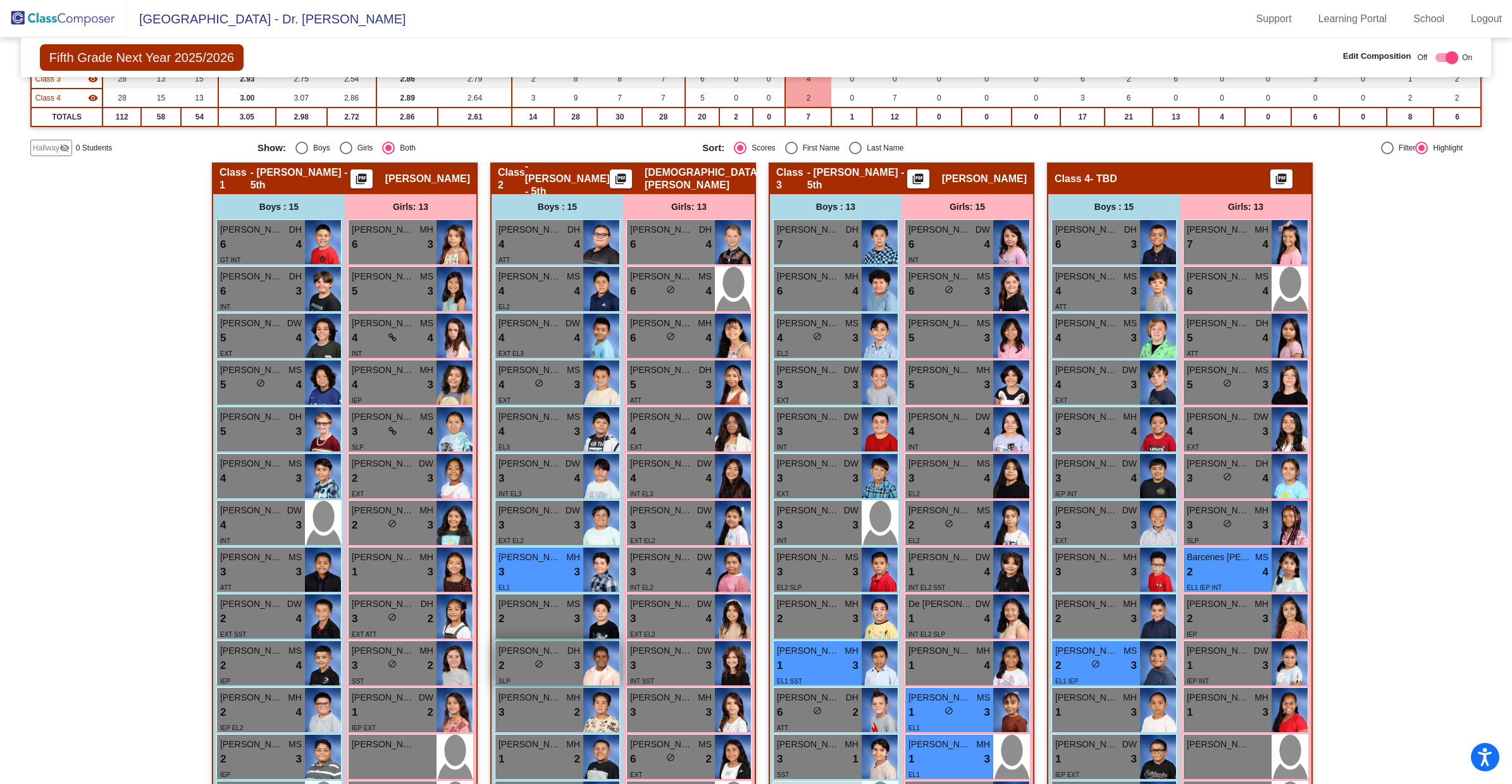
scroll to position [193, 0]
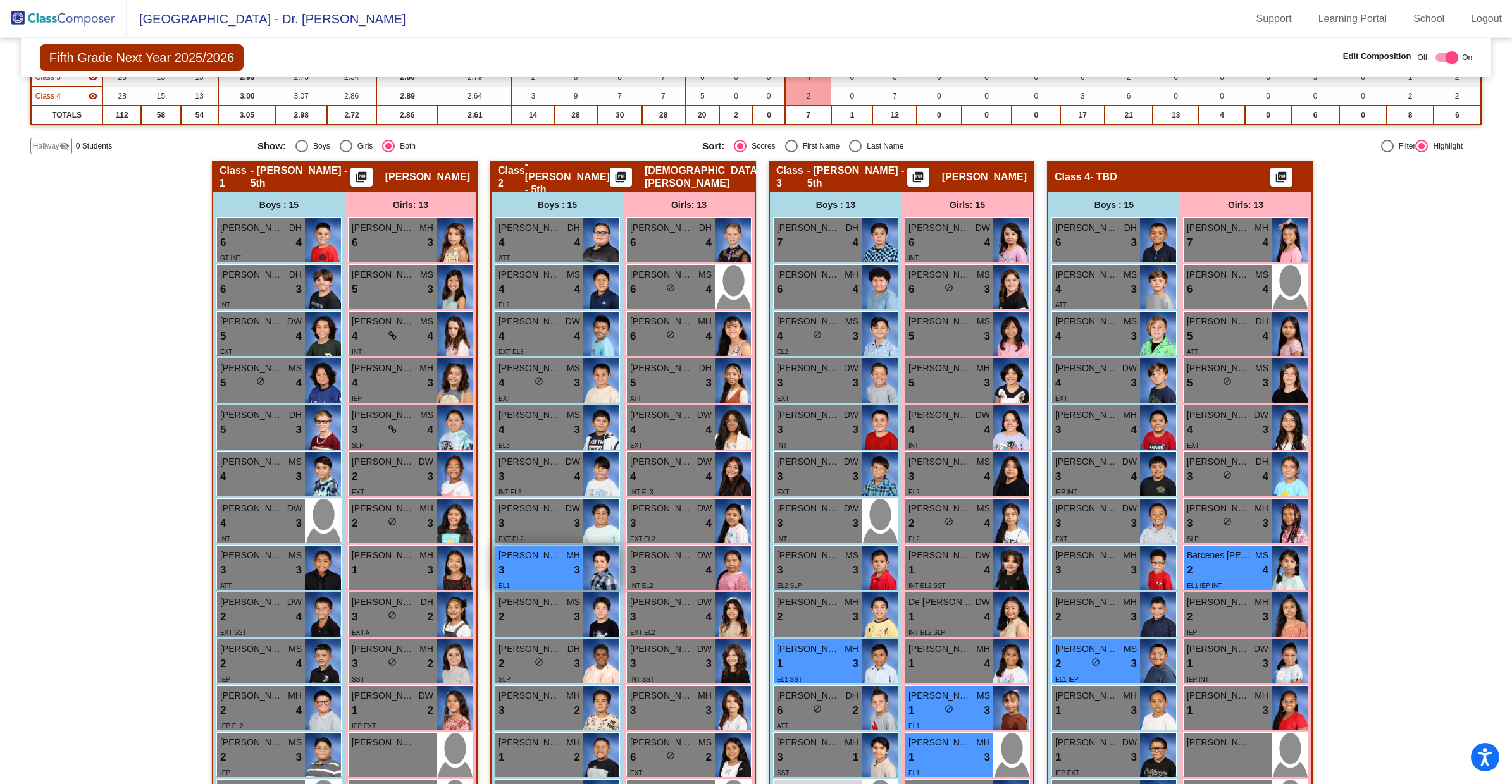
click at [530, 578] on div "EL1" at bounding box center [539, 585] width 81 height 13
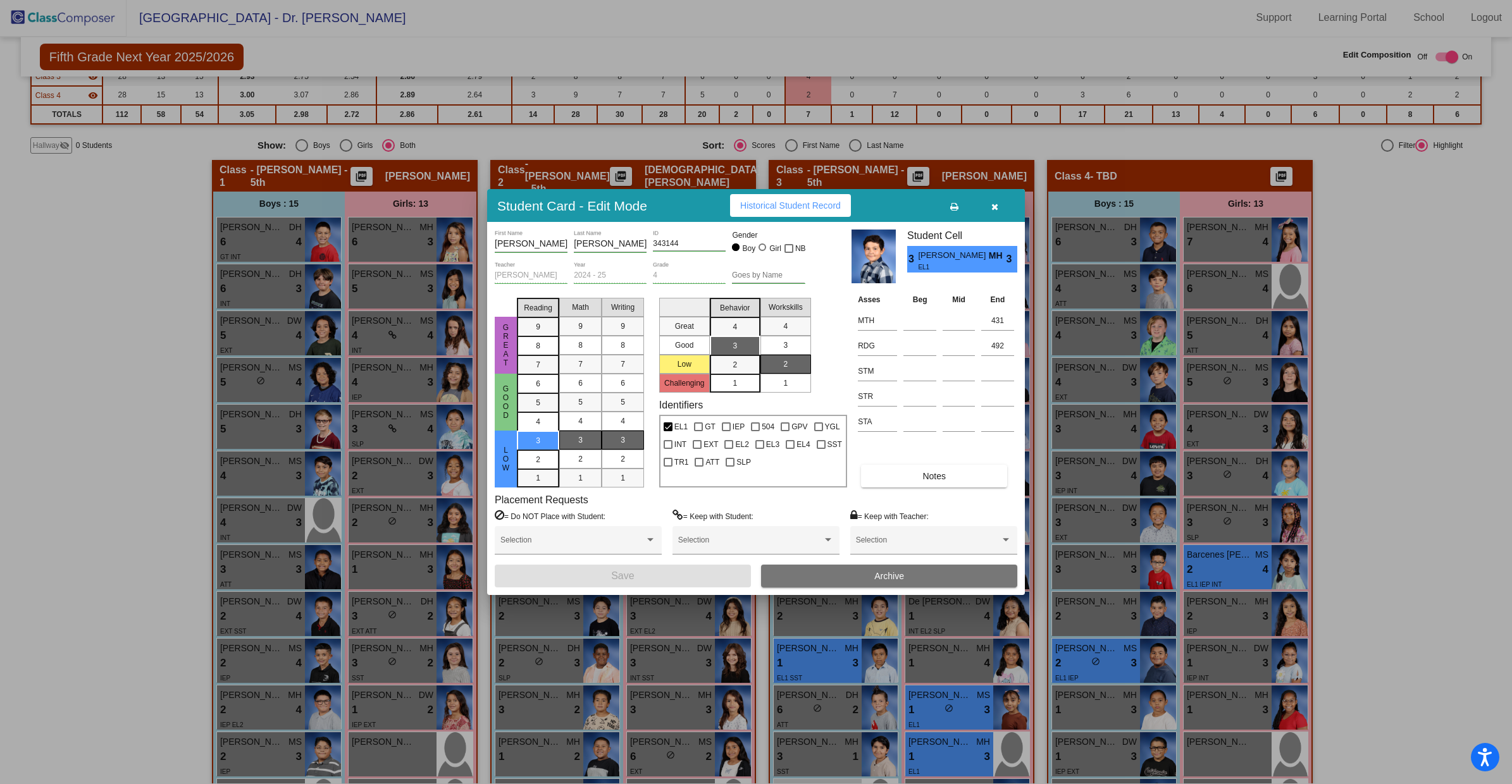
click at [997, 206] on icon "button" at bounding box center [995, 206] width 7 height 9
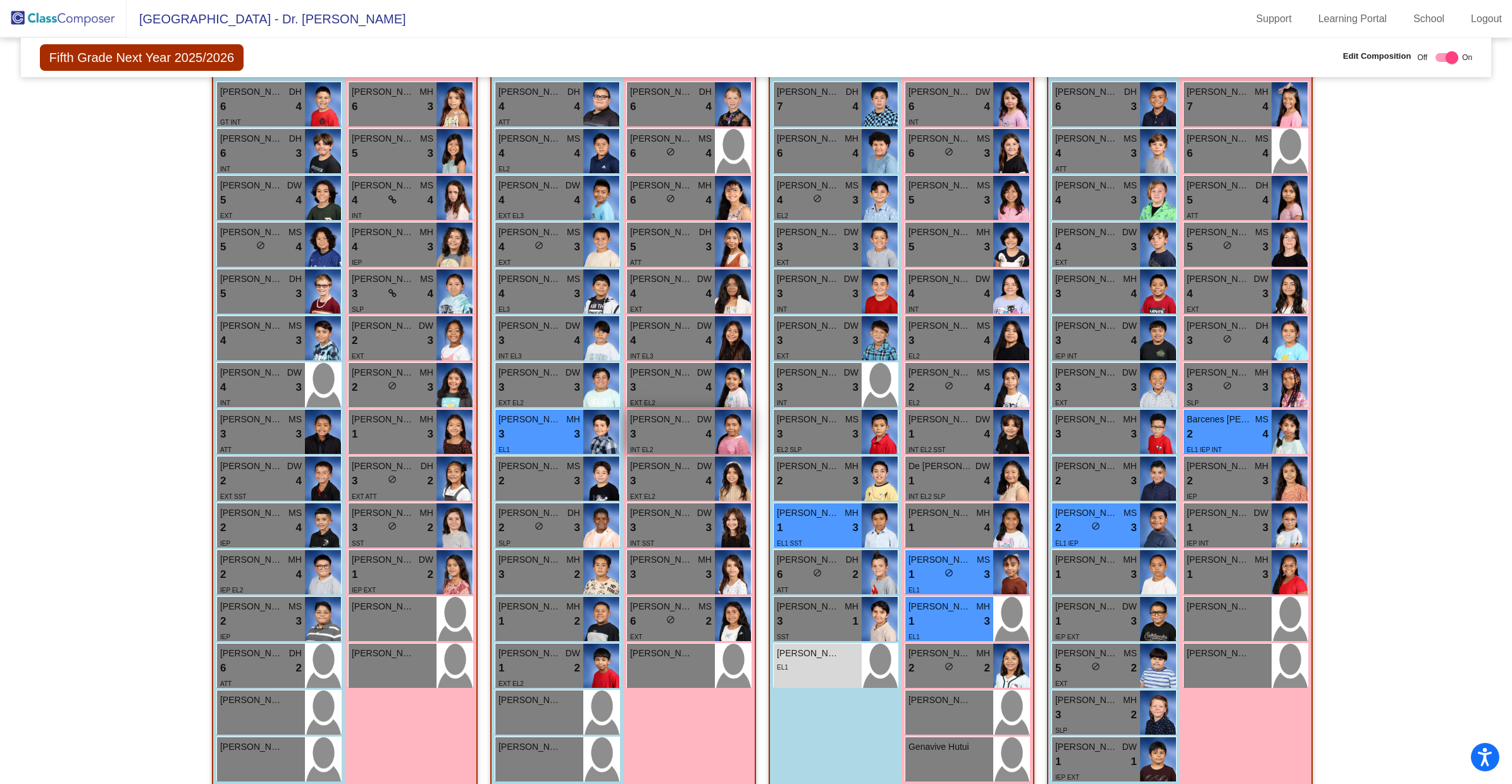
scroll to position [329, 0]
click at [513, 442] on div "EL1" at bounding box center [539, 448] width 81 height 13
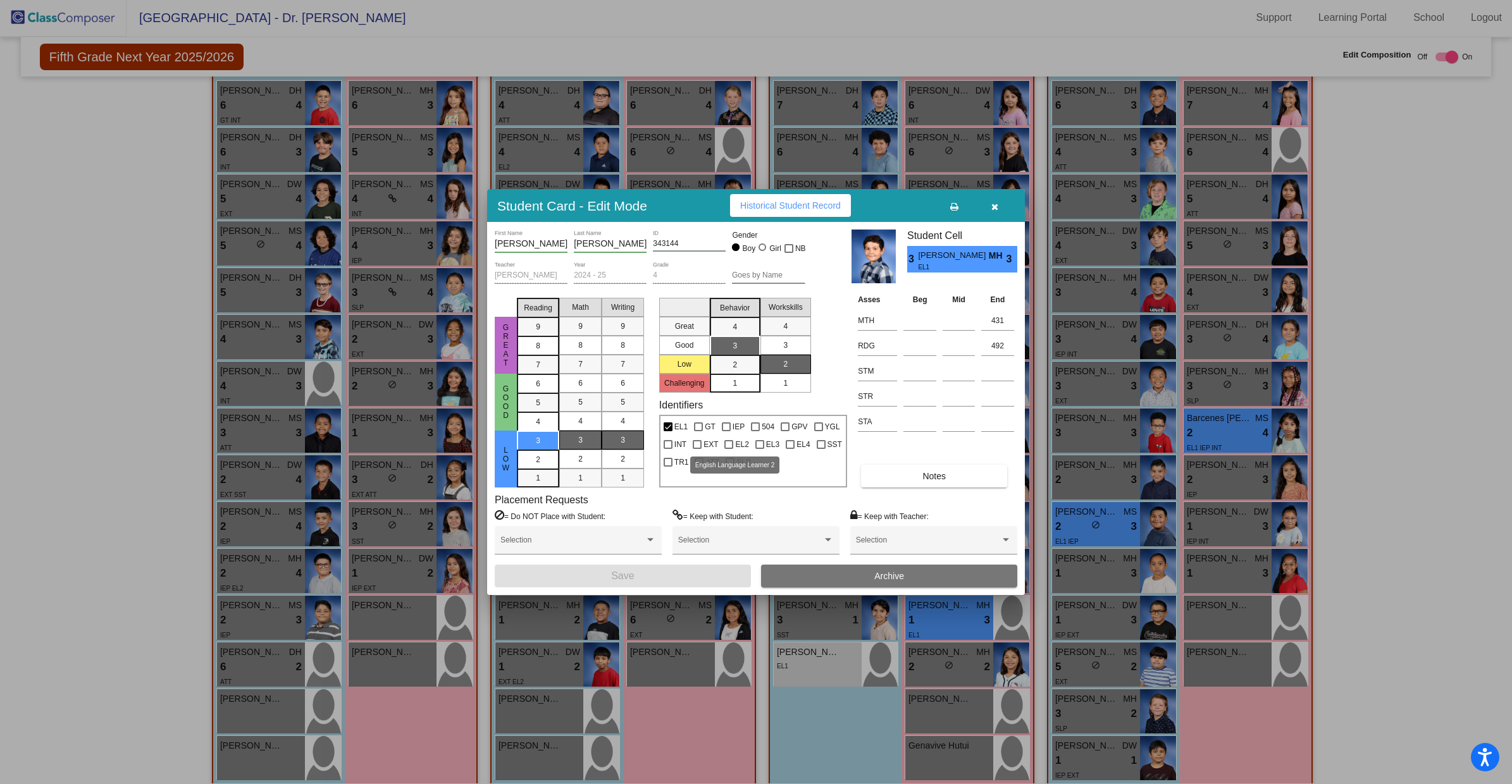
click at [729, 446] on div at bounding box center [728, 445] width 9 height 9
click at [728, 449] on input "EL2" at bounding box center [728, 449] width 1 height 1
checkbox input "true"
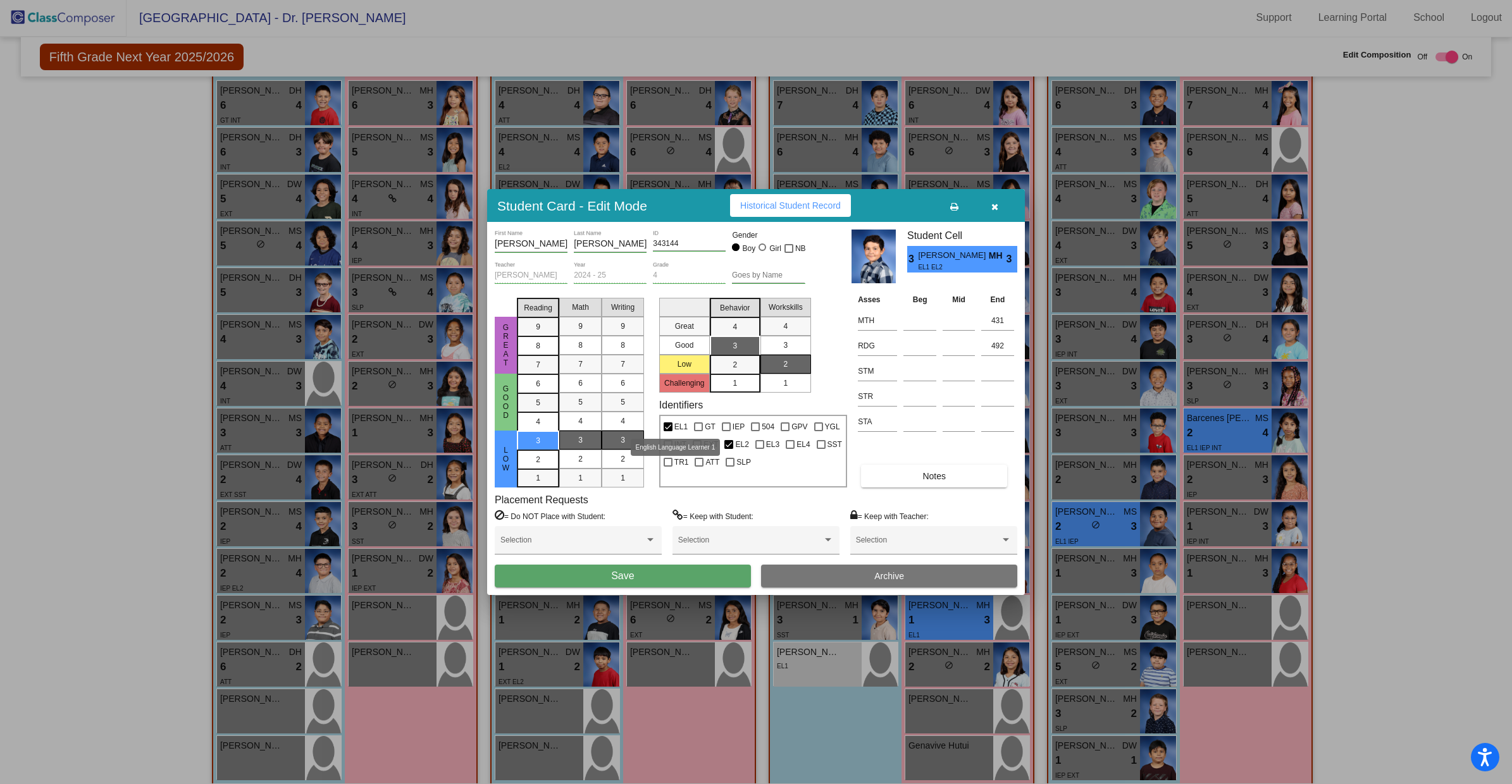
click at [668, 428] on div at bounding box center [668, 426] width 9 height 9
click at [668, 431] on input "EL1" at bounding box center [668, 431] width 1 height 1
checkbox input "false"
click at [664, 572] on button "Save" at bounding box center [622, 576] width 256 height 23
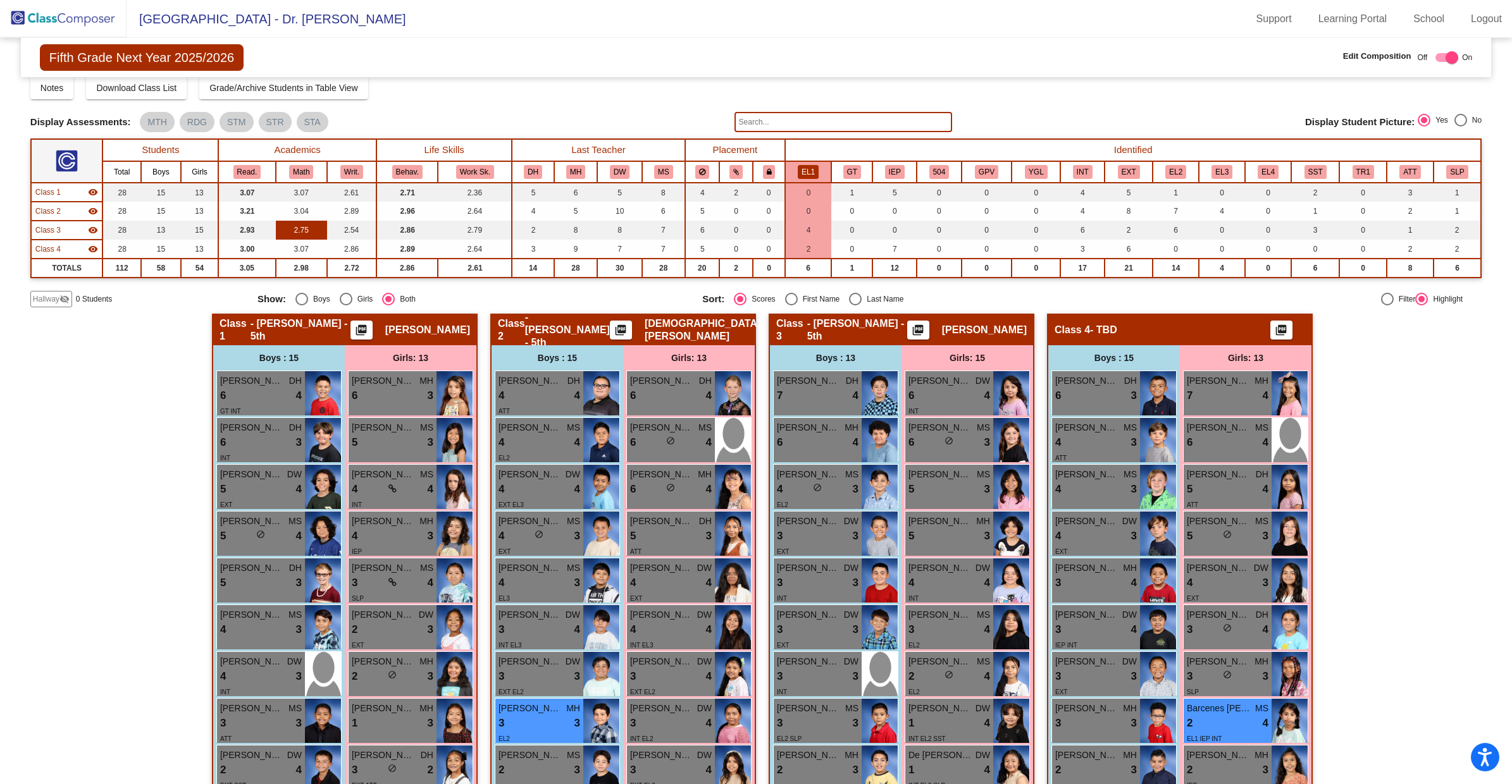
scroll to position [32, 0]
